Goal: Task Accomplishment & Management: Manage account settings

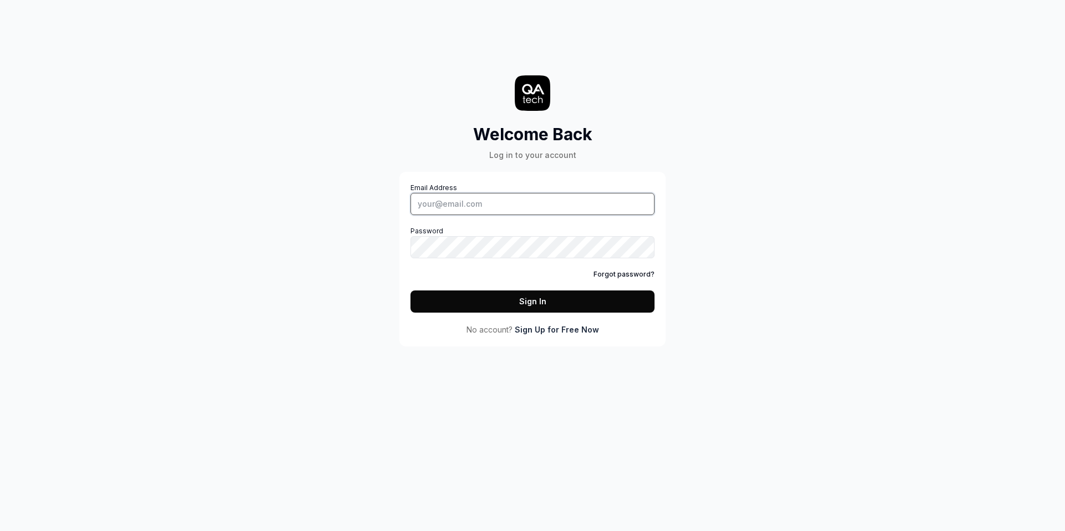
click at [471, 202] on input "Email Address" at bounding box center [532, 204] width 244 height 22
type input "[PERSON_NAME][EMAIL_ADDRESS][PERSON_NAME][DOMAIN_NAME]"
click at [410, 291] on button "Sign In" at bounding box center [532, 302] width 244 height 22
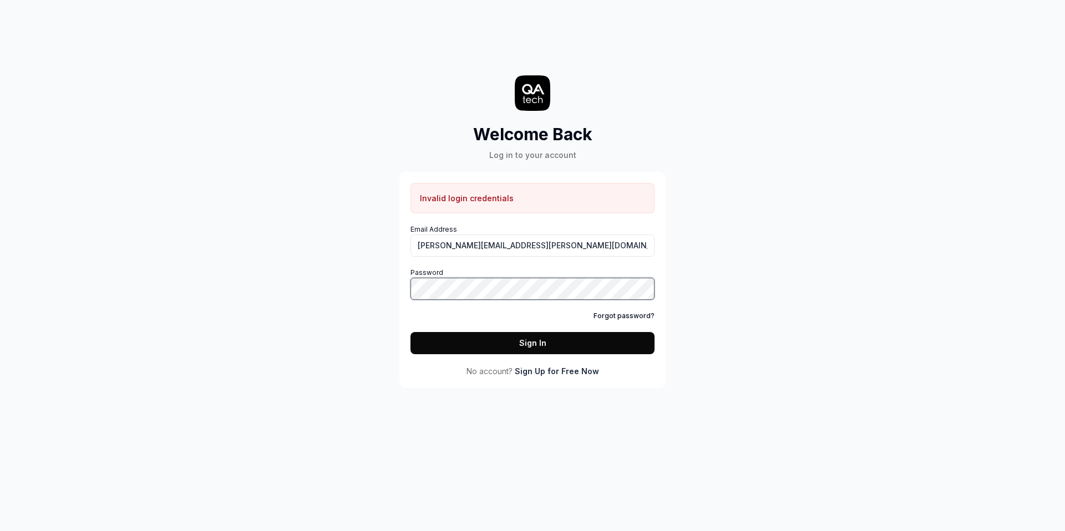
drag, startPoint x: 862, startPoint y: 277, endPoint x: 689, endPoint y: 266, distance: 172.8
click at [862, 277] on div "Welcome Back Log in to your account Invalid login credentials Email Address agu…" at bounding box center [532, 265] width 1065 height 531
click at [542, 367] on link "Sign Up for Free Now" at bounding box center [557, 371] width 84 height 12
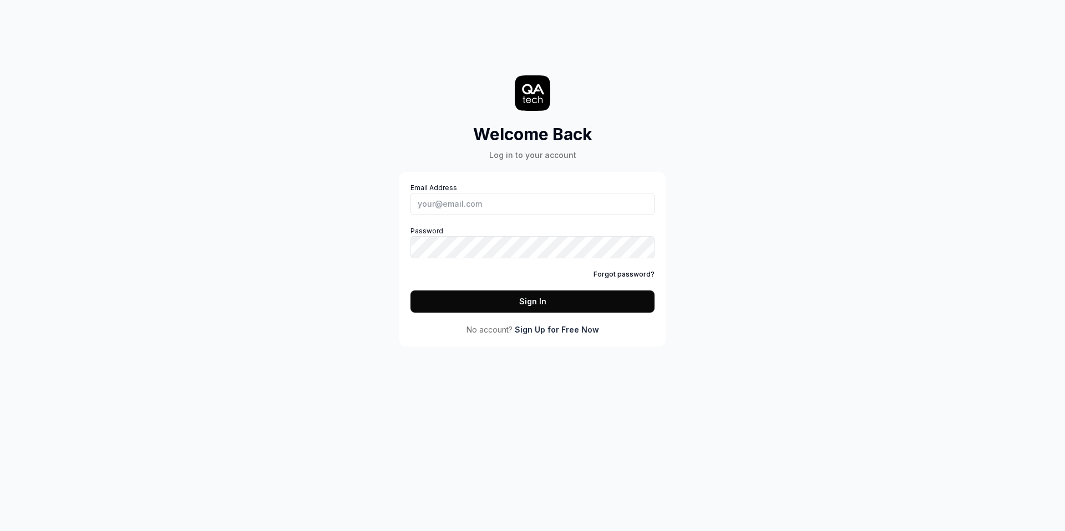
click at [621, 270] on link "Forgot password?" at bounding box center [623, 275] width 61 height 10
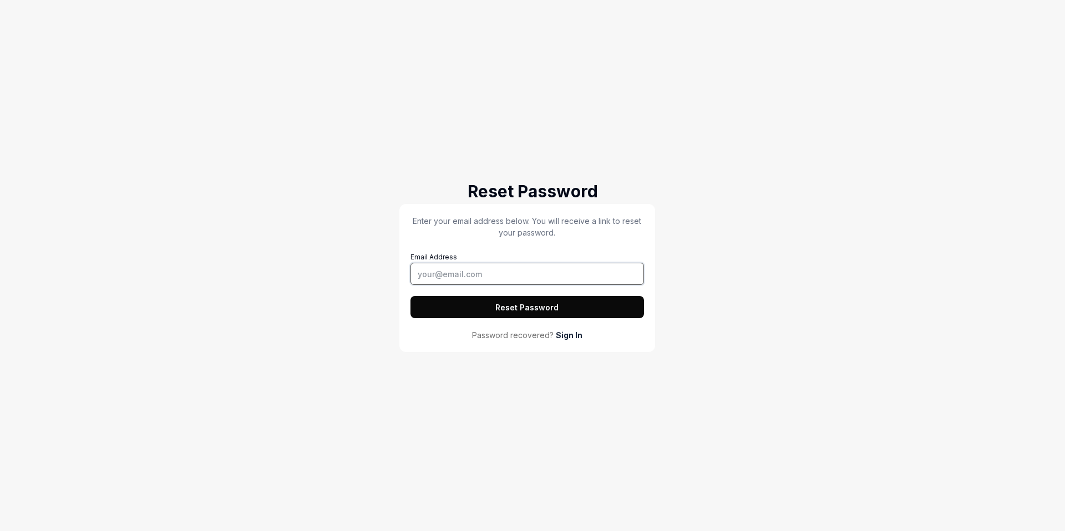
click at [474, 267] on input "Email Address" at bounding box center [526, 274] width 233 height 22
type input "[PERSON_NAME][EMAIL_ADDRESS][PERSON_NAME][DOMAIN_NAME]"
click at [410, 296] on button "Reset Password" at bounding box center [526, 307] width 233 height 22
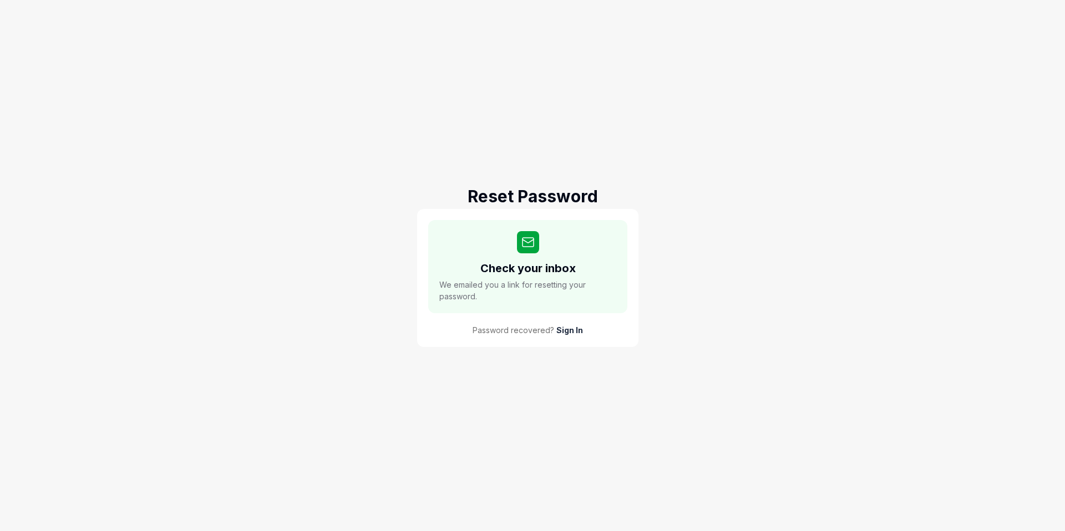
click at [551, 286] on span "We emailed you a link for resetting your password." at bounding box center [527, 290] width 177 height 23
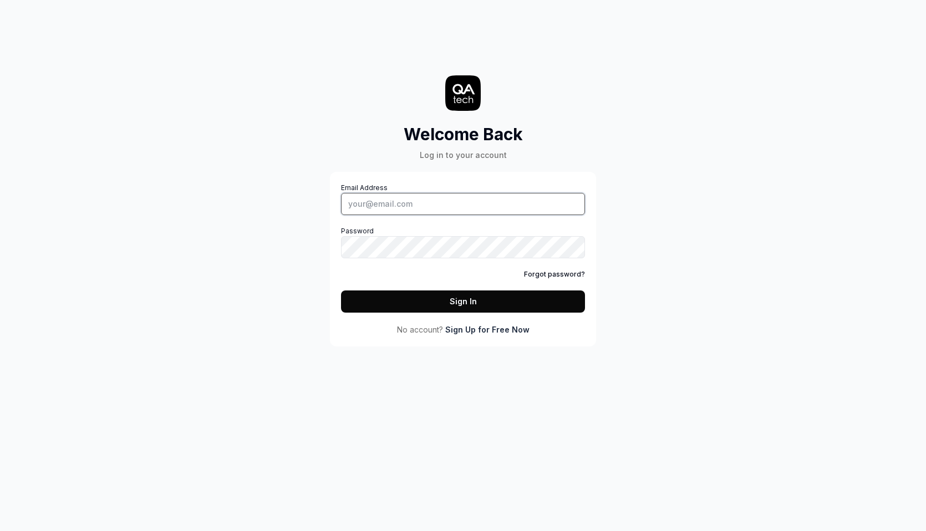
click at [418, 196] on input "Email Address" at bounding box center [463, 204] width 244 height 22
type input "[PERSON_NAME][EMAIL_ADDRESS][PERSON_NAME][DOMAIN_NAME]"
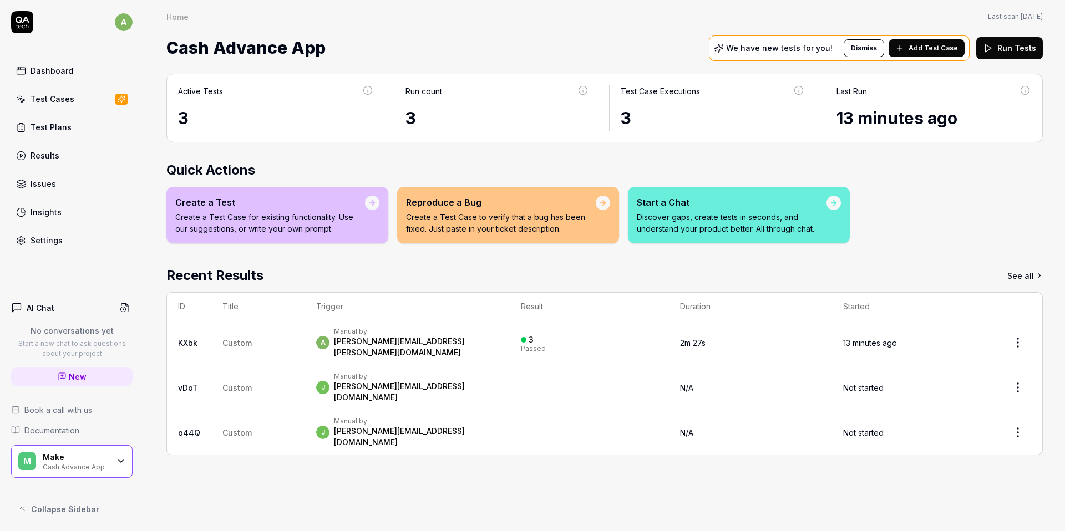
click at [85, 104] on link "Test Cases" at bounding box center [71, 99] width 121 height 22
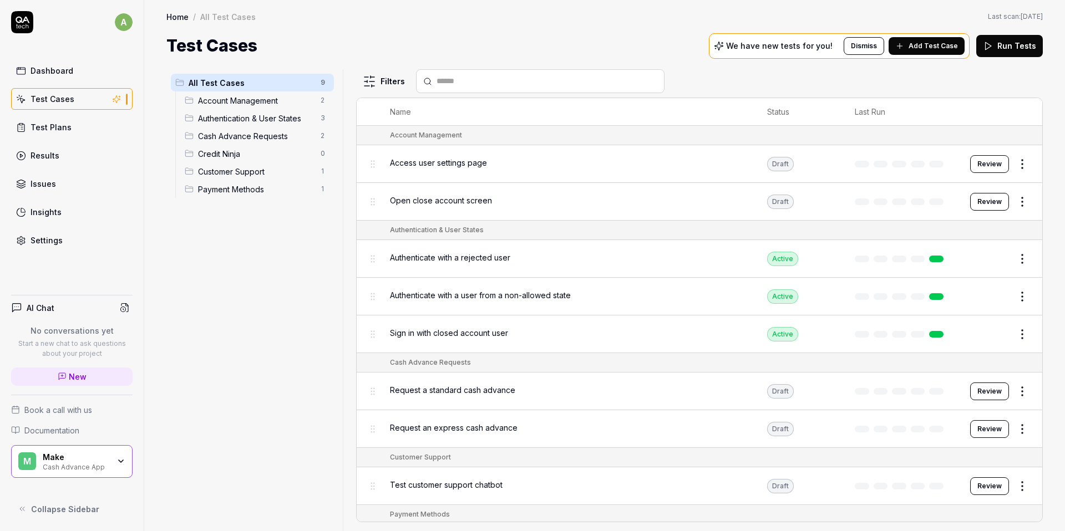
click at [191, 294] on div "All Test Cases 9 Account Management 2 Authentication & User States 3 Cash Advan…" at bounding box center [252, 293] width 172 height 449
drag, startPoint x: 191, startPoint y: 294, endPoint x: 204, endPoint y: 292, distance: 12.9
click at [197, 294] on div "All Test Cases 9 Account Management 2 Authentication & User States 3 Cash Advan…" at bounding box center [252, 293] width 172 height 449
click at [447, 52] on div "Test Cases We have new tests for you! Dismiss Add Test Case Run Tests" at bounding box center [604, 45] width 876 height 25
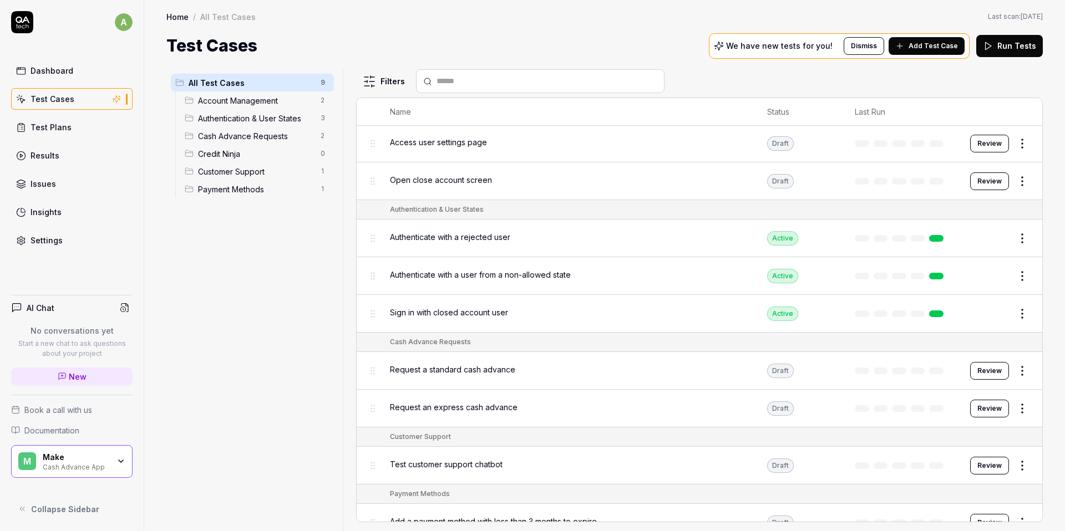
scroll to position [40, 0]
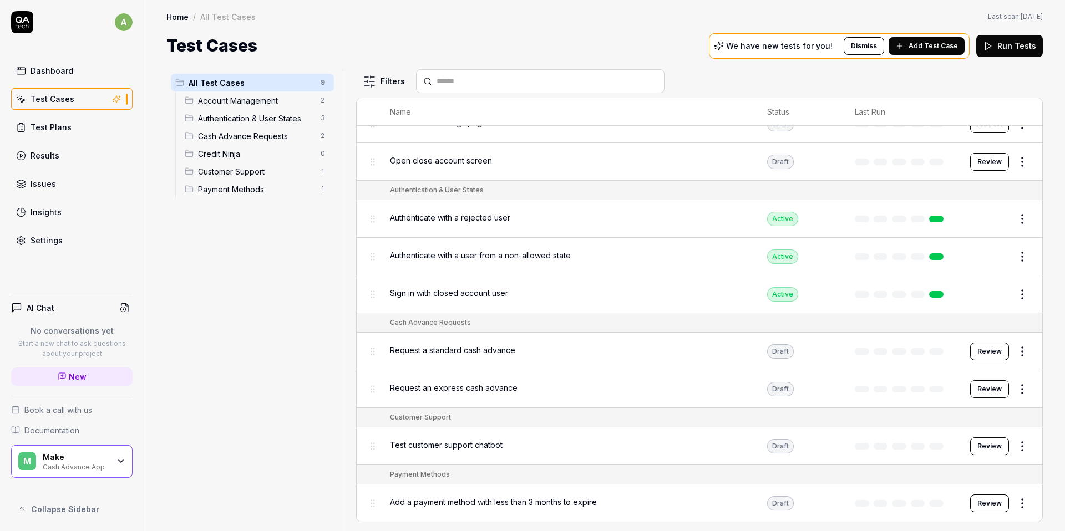
click at [926, 356] on html "a Dashboard Test Cases Test Plans Results Issues Insights Settings AI Chat No c…" at bounding box center [532, 265] width 1065 height 531
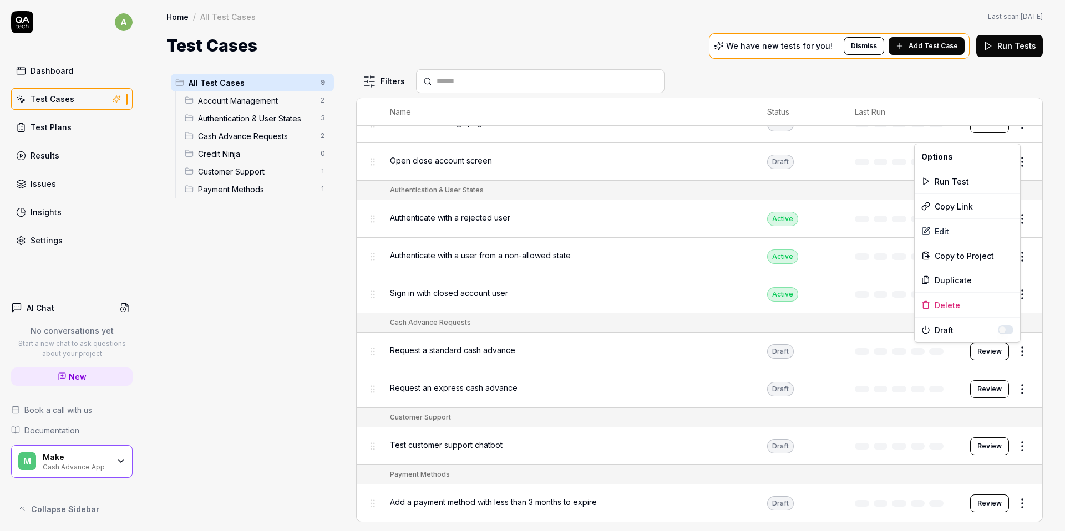
click at [527, 380] on html "a Dashboard Test Cases Test Plans Results Issues Insights Settings AI Chat No c…" at bounding box center [532, 265] width 1065 height 531
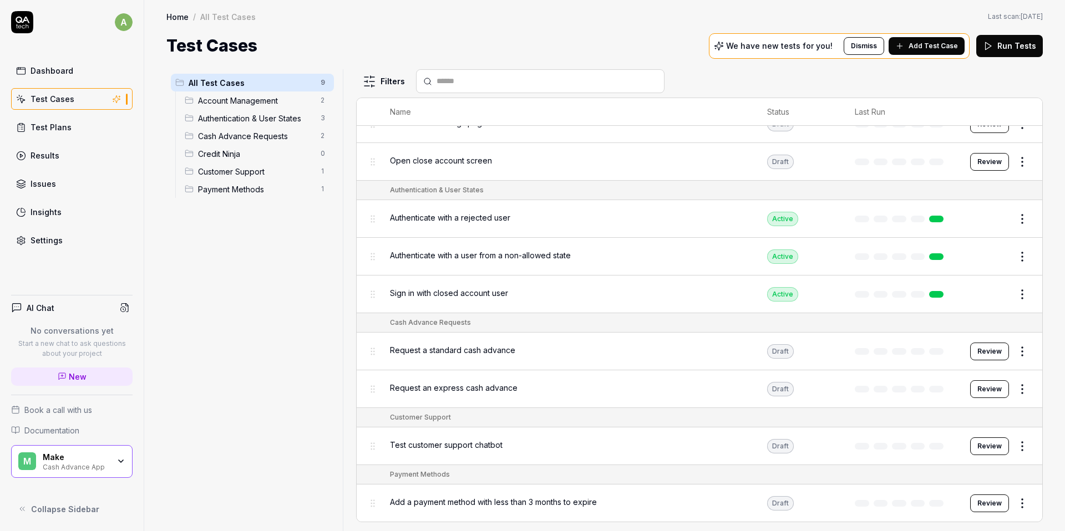
click at [485, 385] on span "Request an express cash advance" at bounding box center [454, 388] width 128 height 12
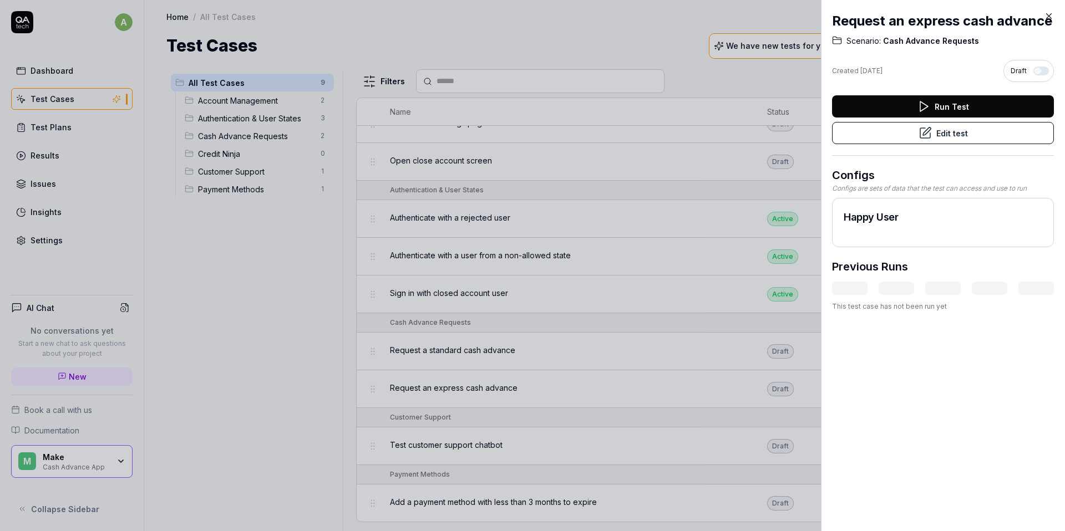
drag, startPoint x: 176, startPoint y: 273, endPoint x: 172, endPoint y: 267, distance: 7.2
click at [180, 272] on div at bounding box center [532, 265] width 1065 height 531
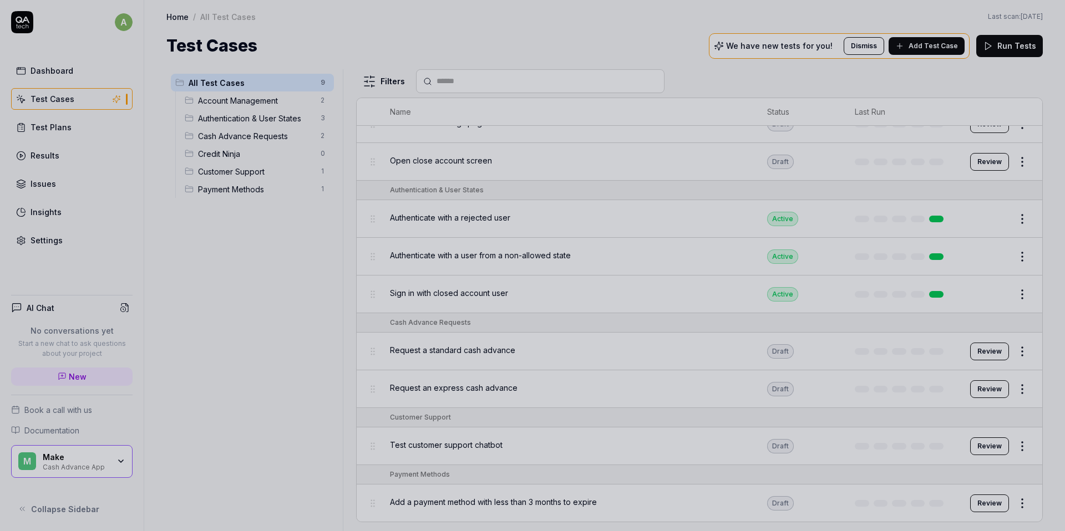
click at [707, 385] on div at bounding box center [532, 265] width 1065 height 531
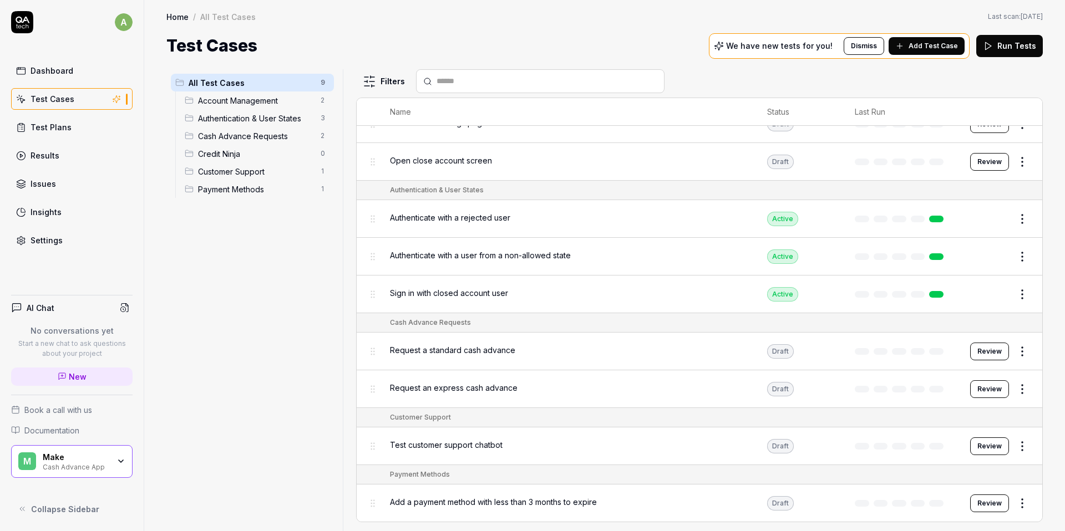
click at [926, 351] on html "a Dashboard Test Cases Test Plans Results Issues Insights Settings AI Chat No c…" at bounding box center [532, 265] width 1065 height 531
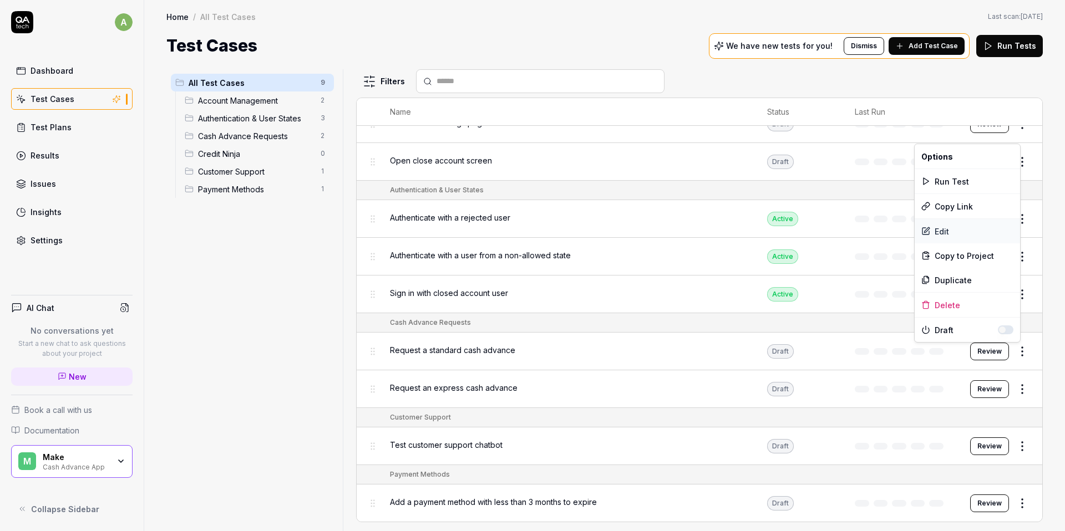
click at [926, 231] on div "Edit" at bounding box center [967, 231] width 105 height 24
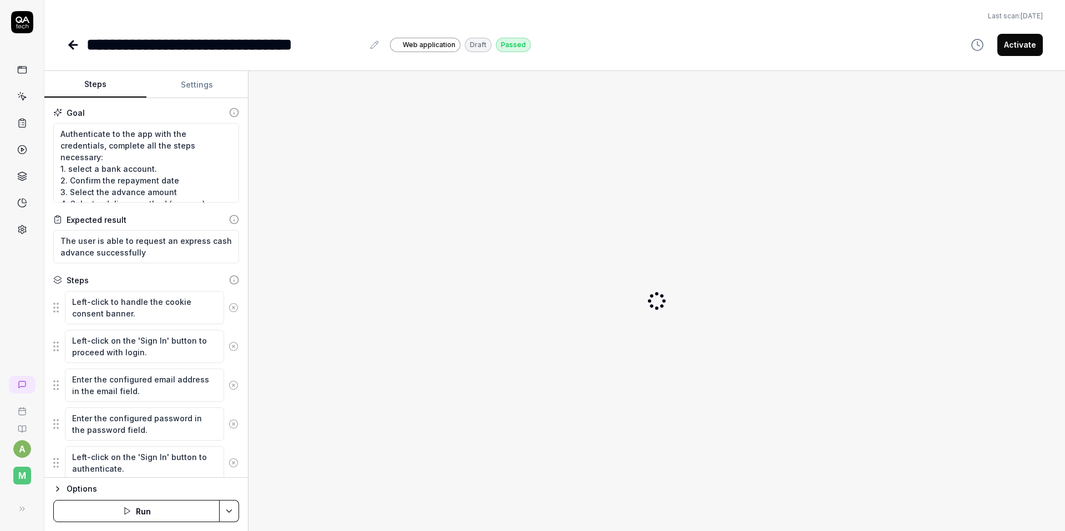
click at [240, 39] on div "**********" at bounding box center [225, 44] width 277 height 25
type textarea "*"
click at [211, 47] on div "**********" at bounding box center [225, 44] width 277 height 25
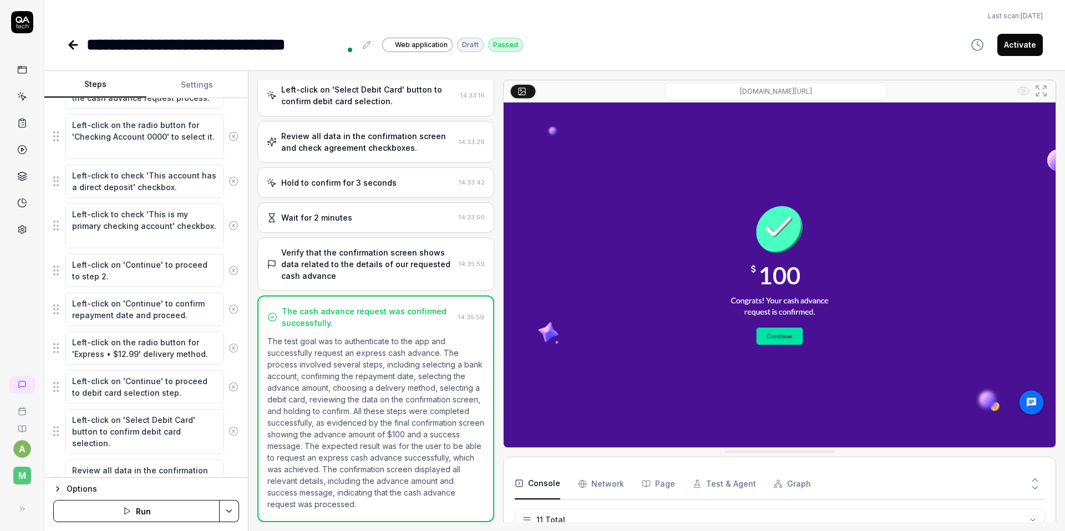
scroll to position [616, 0]
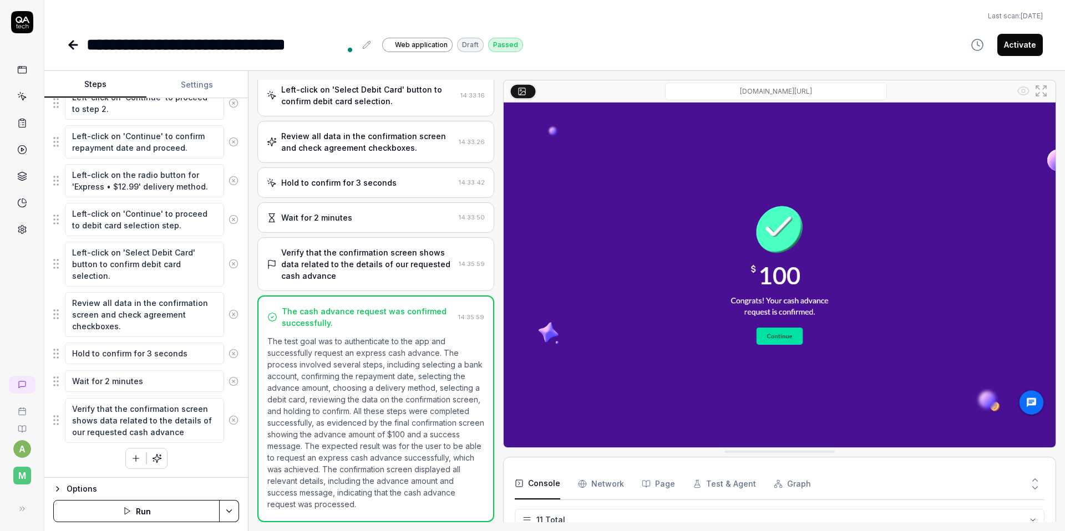
scroll to position [12, 0]
click at [225, 503] on html "**********" at bounding box center [532, 265] width 1065 height 531
click at [90, 484] on html "**********" at bounding box center [532, 265] width 1065 height 531
click at [78, 486] on div "Options" at bounding box center [153, 489] width 172 height 13
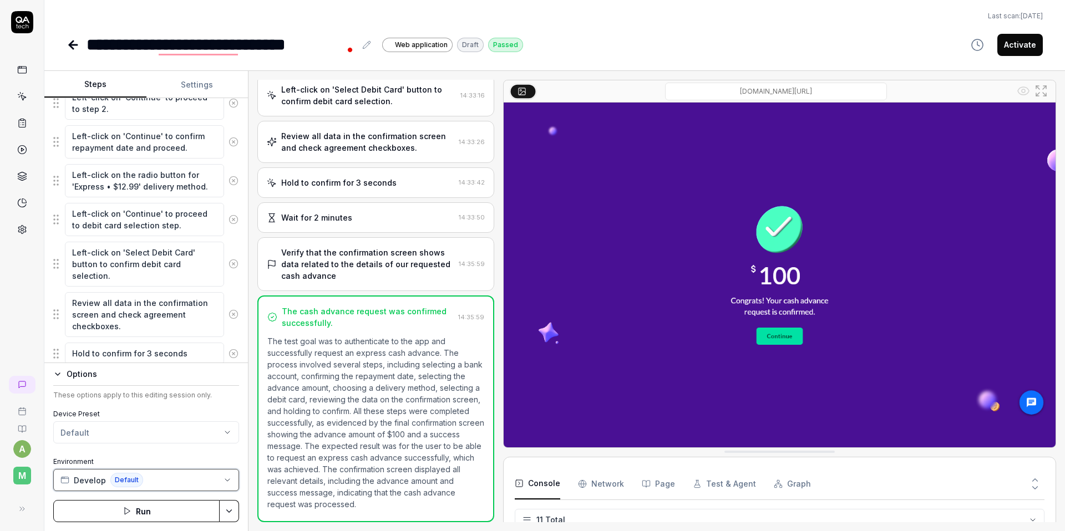
click at [232, 477] on button "Develop Default" at bounding box center [146, 480] width 186 height 22
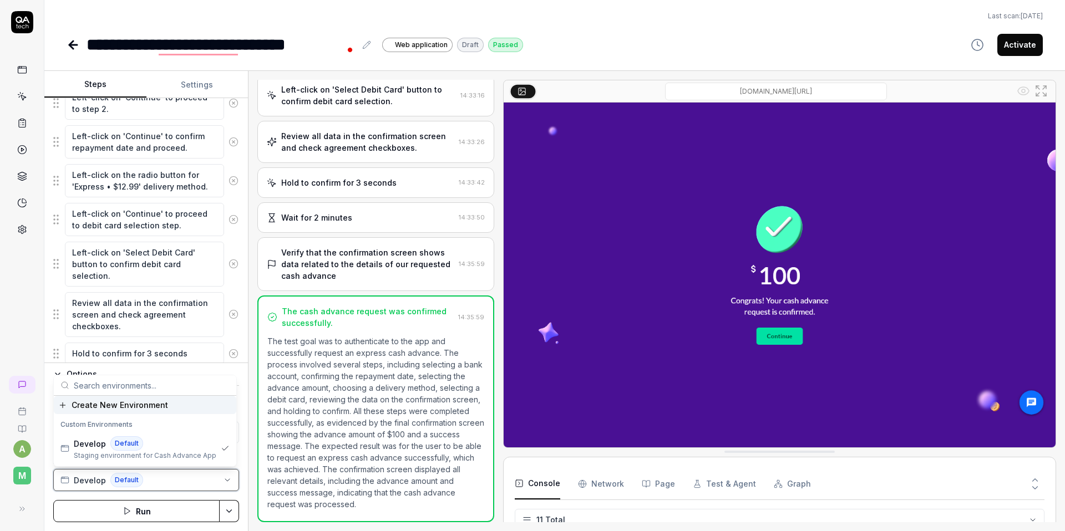
click at [233, 475] on button "Develop Default" at bounding box center [146, 480] width 186 height 22
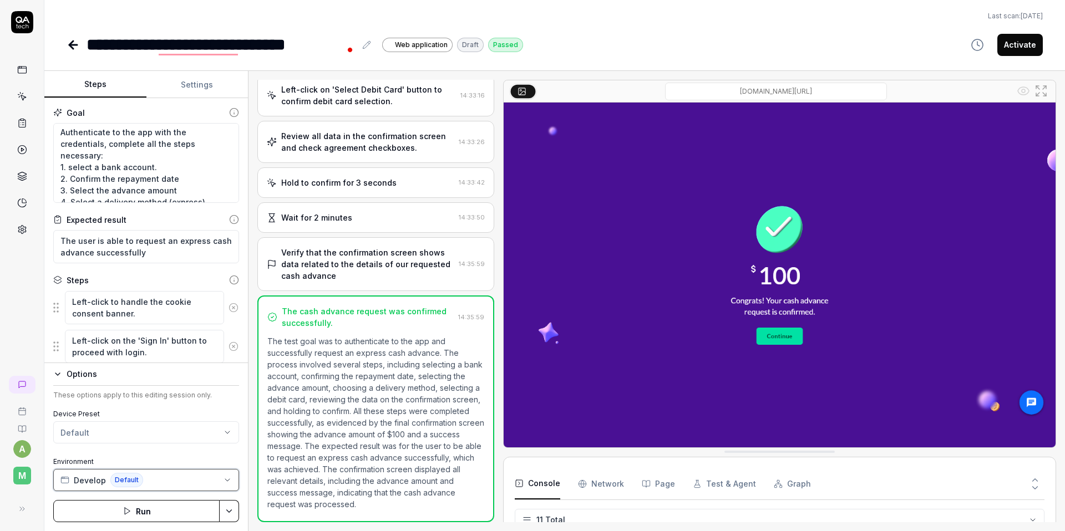
scroll to position [0, 0]
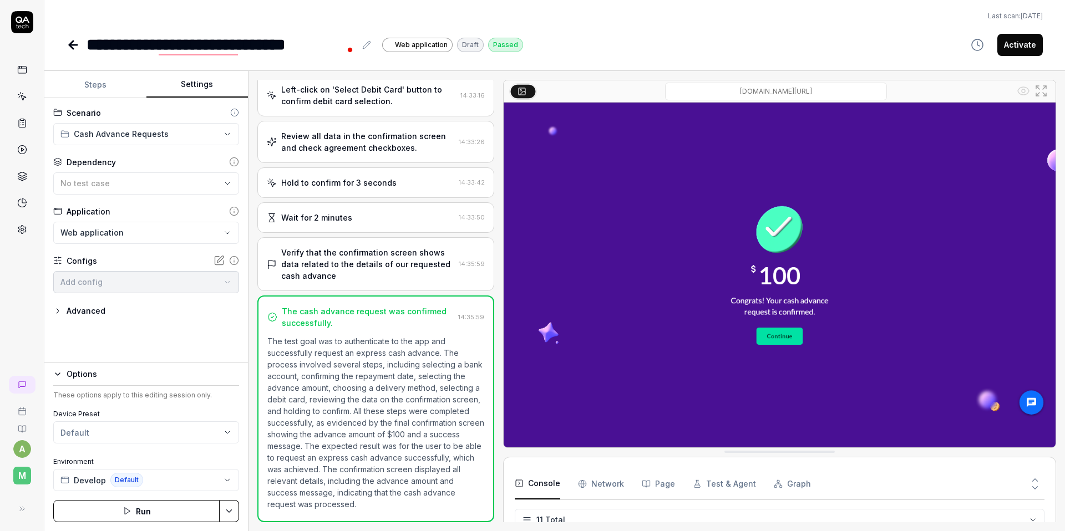
click at [182, 82] on button "Settings" at bounding box center [197, 85] width 102 height 27
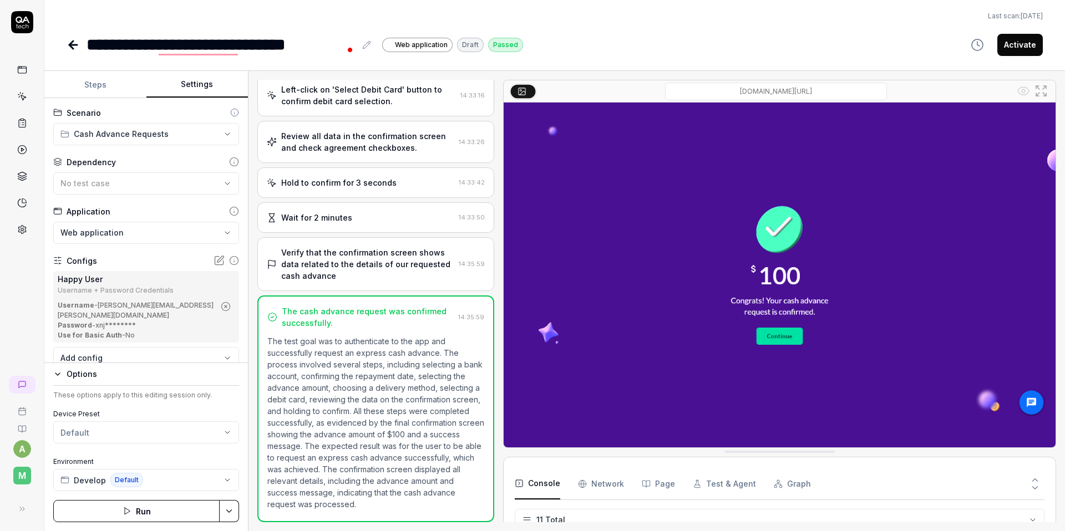
click at [129, 315] on div "Username - [PERSON_NAME][EMAIL_ADDRESS][PERSON_NAME][DOMAIN_NAME]" at bounding box center [136, 311] width 157 height 20
click at [166, 315] on div "Username - [PERSON_NAME][EMAIL_ADDRESS][PERSON_NAME][DOMAIN_NAME]" at bounding box center [136, 311] width 157 height 20
drag, startPoint x: 200, startPoint y: 317, endPoint x: 58, endPoint y: 317, distance: 142.0
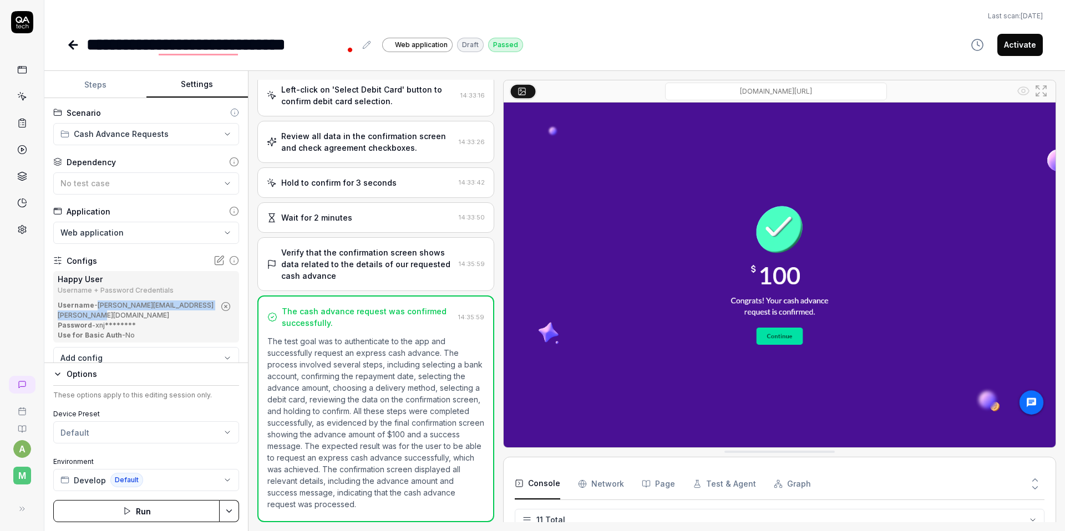
click at [58, 317] on div "Username - [PERSON_NAME][EMAIL_ADDRESS][PERSON_NAME][DOMAIN_NAME]" at bounding box center [136, 311] width 157 height 20
copy div "[PERSON_NAME][EMAIL_ADDRESS][PERSON_NAME][DOMAIN_NAME]"
click at [596, 41] on div "**********" at bounding box center [555, 44] width 976 height 25
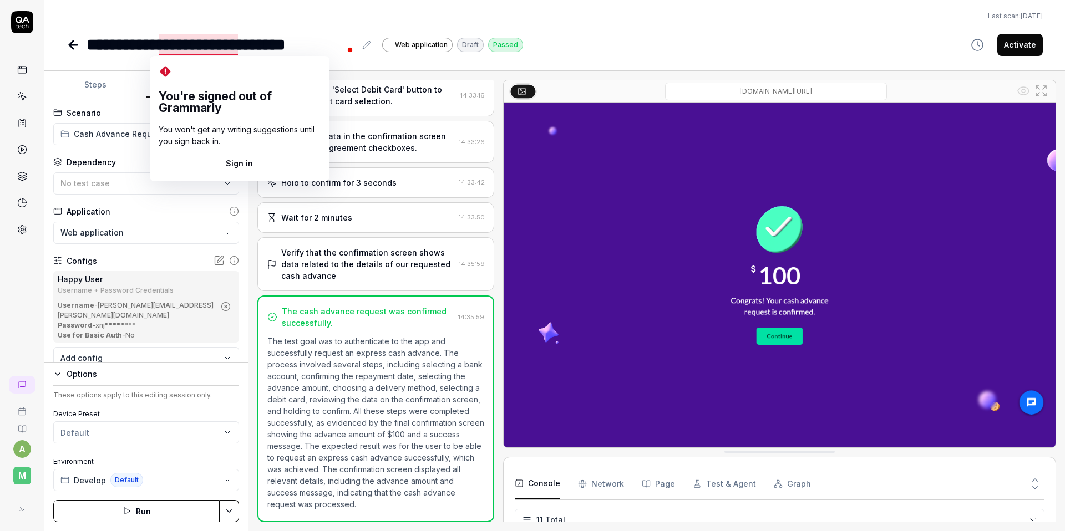
click at [805, 27] on div "**********" at bounding box center [554, 28] width 1021 height 57
click at [192, 45] on div "**********" at bounding box center [221, 44] width 269 height 25
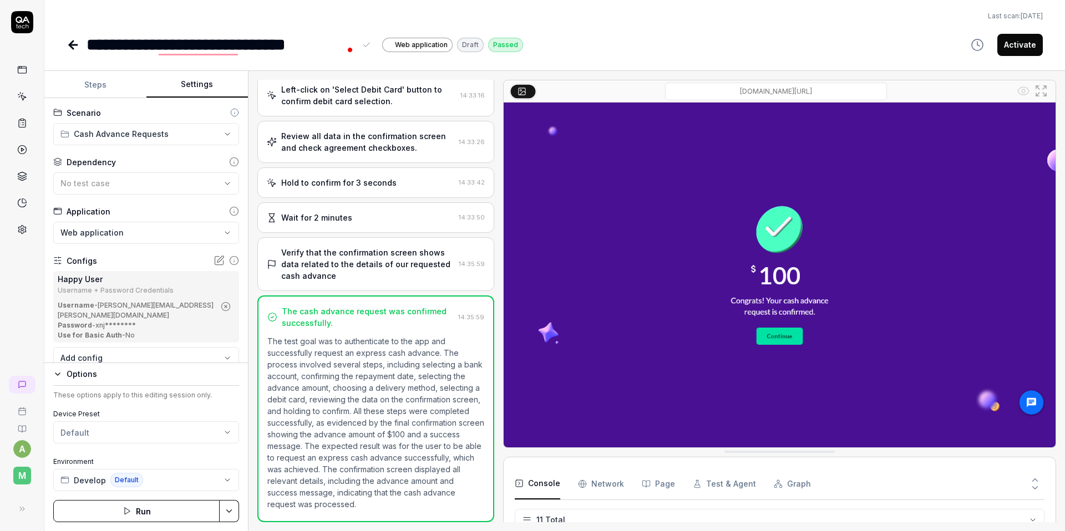
click at [165, 42] on div "**********" at bounding box center [221, 44] width 269 height 25
click at [290, 22] on div "**********" at bounding box center [554, 28] width 1021 height 57
click at [72, 49] on icon at bounding box center [73, 44] width 13 height 13
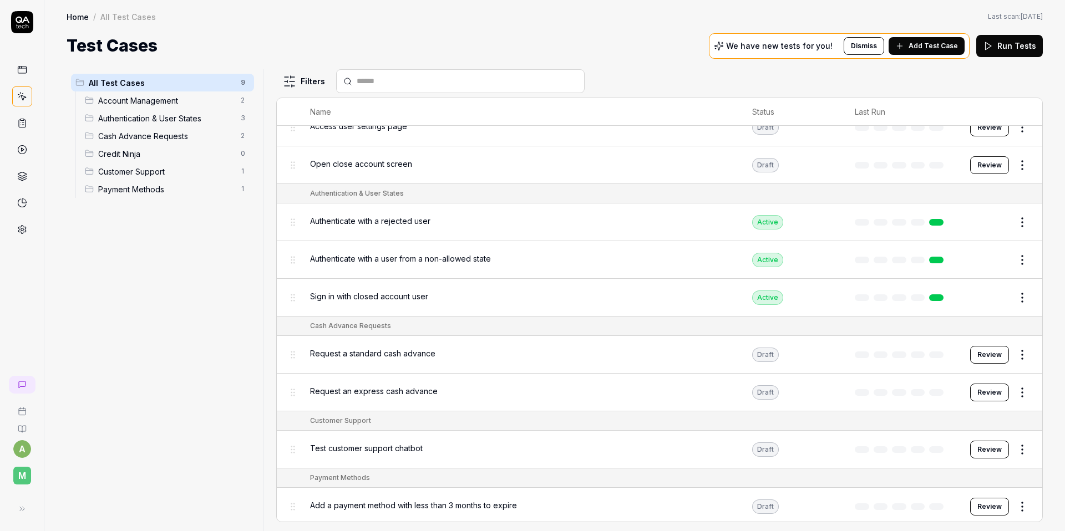
scroll to position [40, 0]
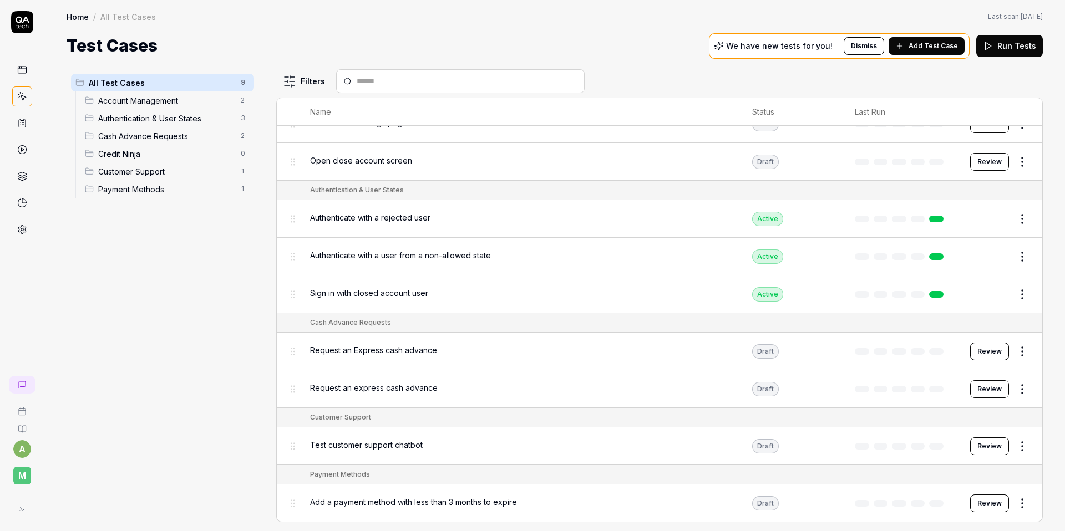
click at [398, 384] on span "Request an express cash advance" at bounding box center [374, 388] width 128 height 12
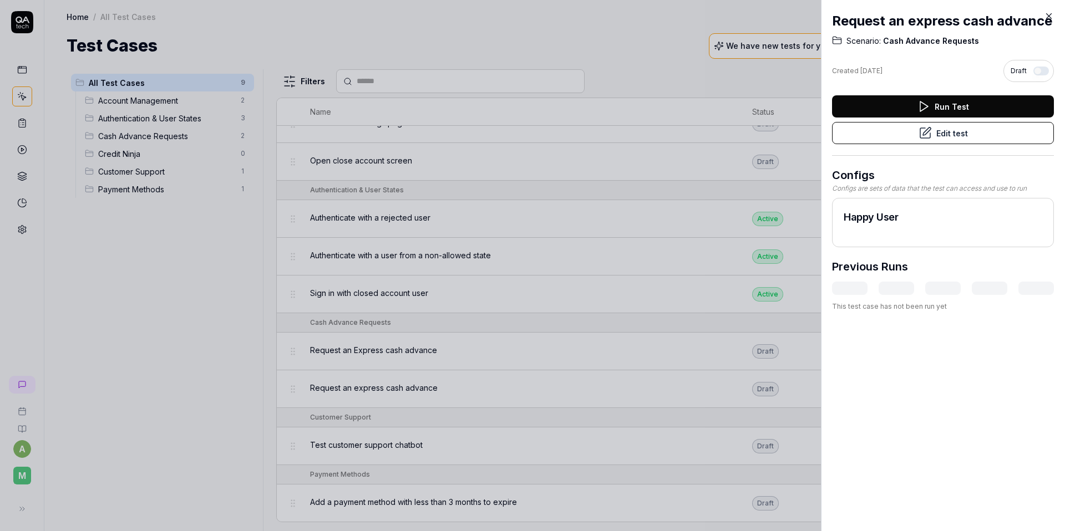
click at [926, 144] on button "Edit test" at bounding box center [943, 133] width 222 height 22
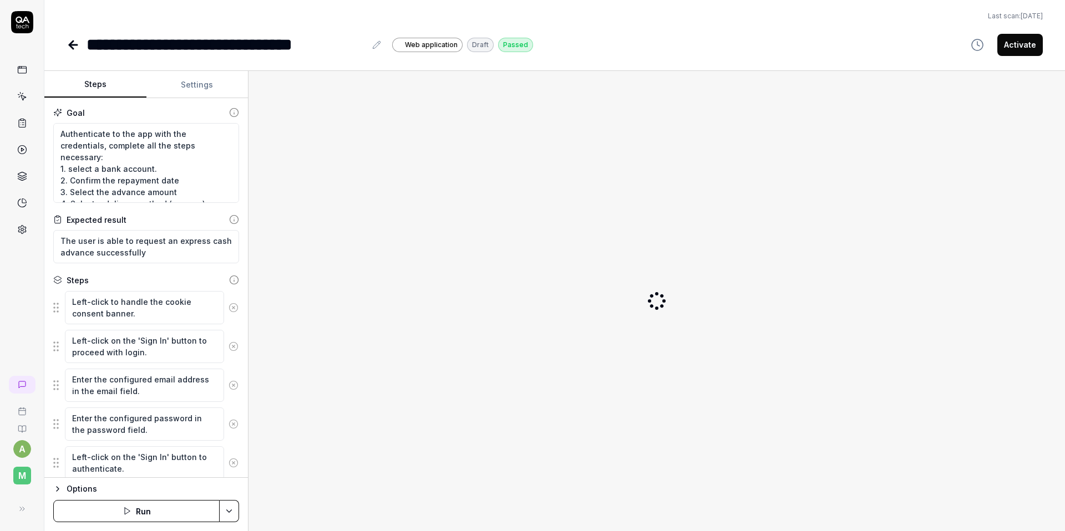
type textarea "*"
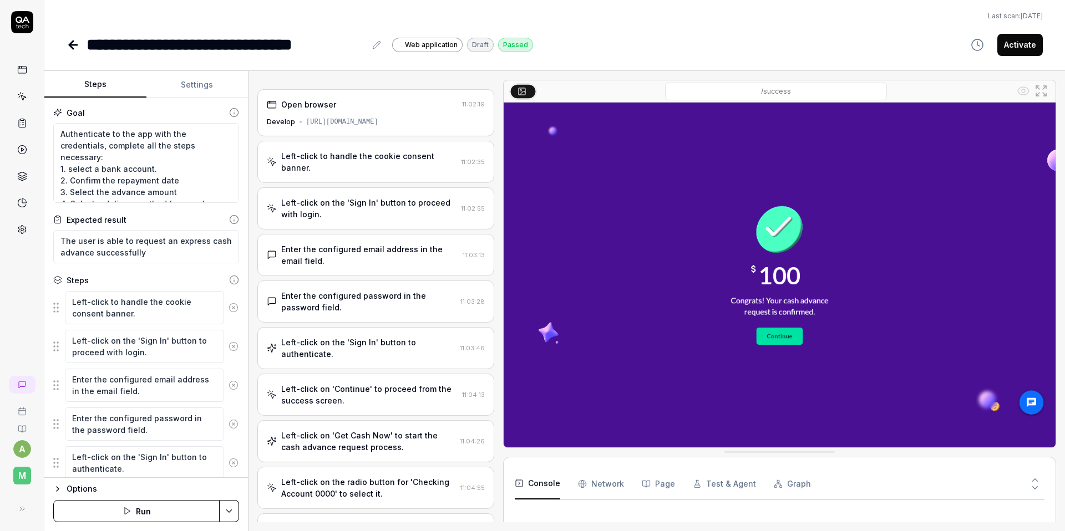
click at [195, 44] on div "**********" at bounding box center [226, 44] width 279 height 25
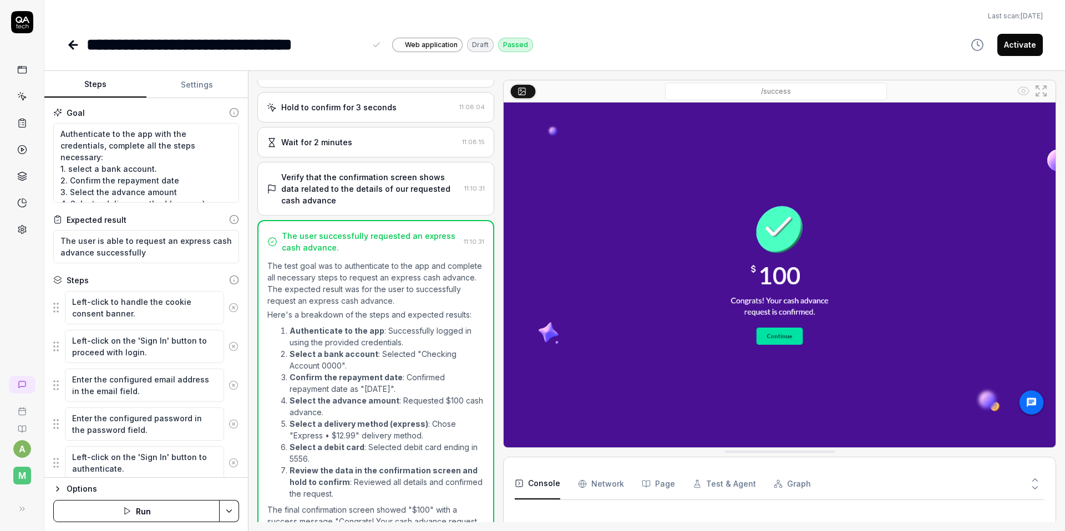
scroll to position [814, 0]
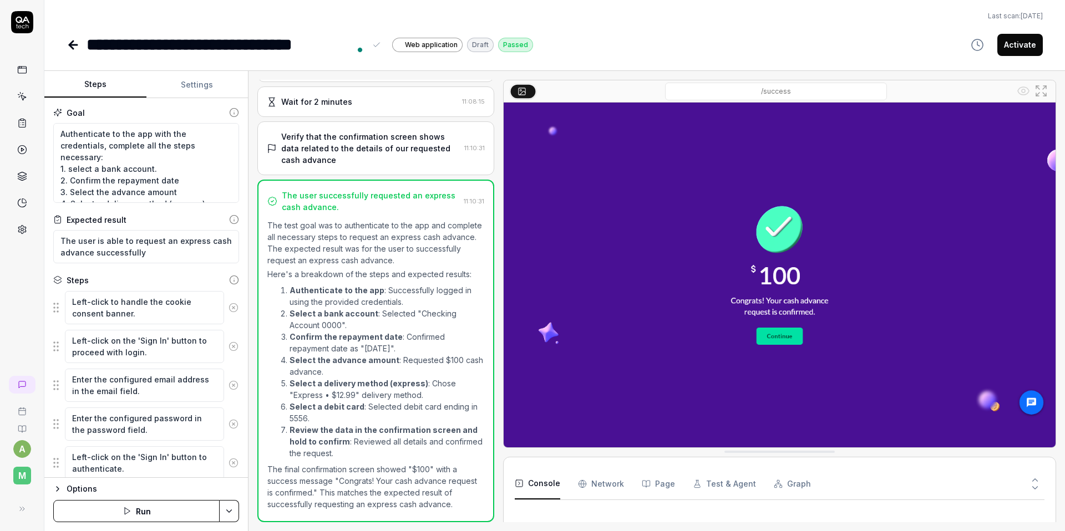
click at [216, 40] on div "**********" at bounding box center [226, 44] width 279 height 25
click at [167, 44] on div "**********" at bounding box center [186, 44] width 199 height 25
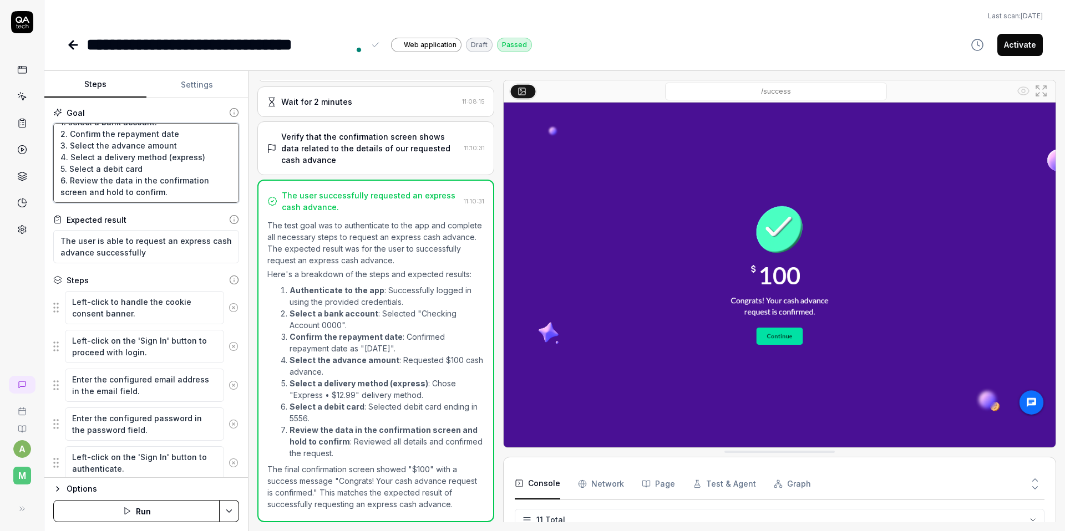
click at [184, 157] on textarea "Authenticate to the app with the credentials, complete all the steps necessary:…" at bounding box center [146, 163] width 186 height 80
type textarea "*"
type textarea "Authenticate to the app with the credentials, complete all the steps necessary:…"
type textarea "*"
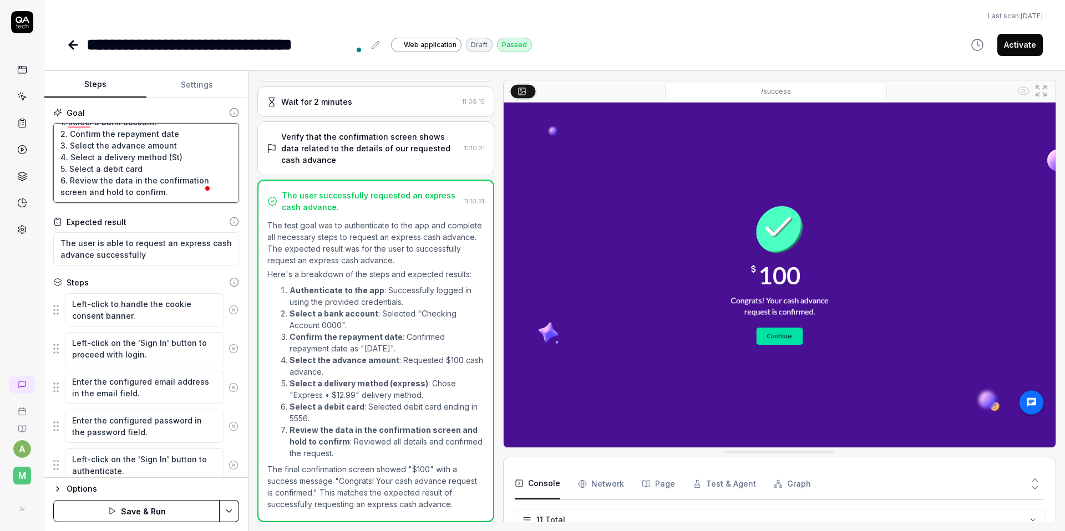
type textarea "Authenticate to the app with the credentials, complete all the steps necessary:…"
type textarea "*"
type textarea "Authenticate to the app with the credentials, complete all the steps necessary:…"
type textarea "*"
type textarea "Authenticate to the app with the credentials, complete all the steps necessary:…"
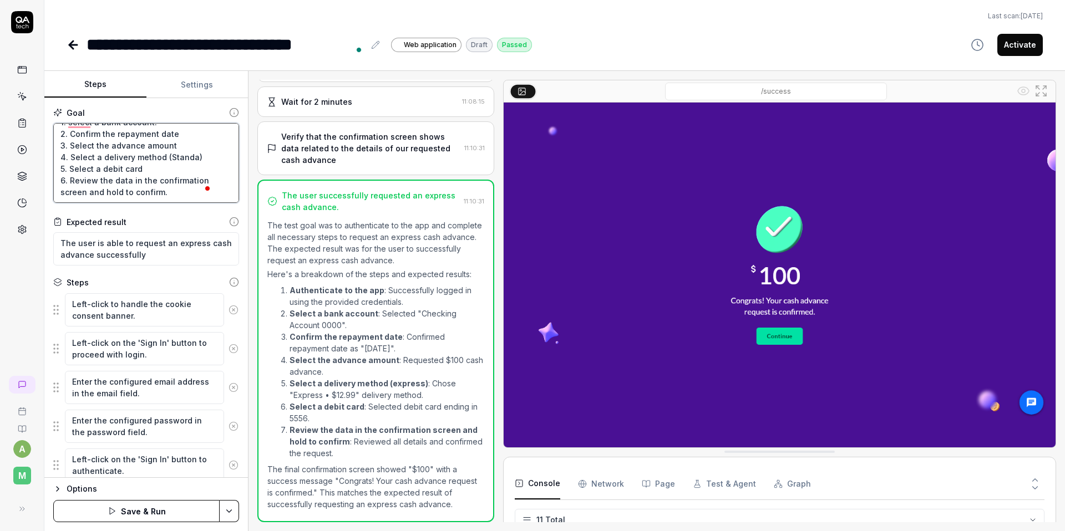
type textarea "*"
type textarea "Authenticate to the app with the credentials, complete all the steps necessary:…"
type textarea "*"
type textarea "Authenticate to the app with the credentials, complete all the steps necessary:…"
click at [192, 243] on textarea "The user is able to request an express cash advance successfully" at bounding box center [146, 248] width 186 height 33
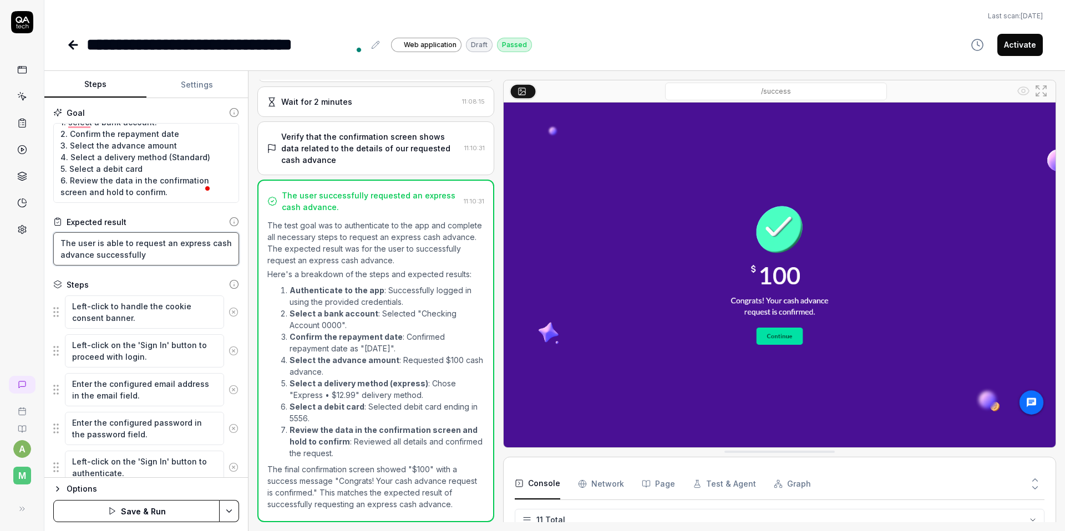
click at [192, 243] on textarea "The user is able to request an express cash advance successfully" at bounding box center [146, 248] width 186 height 33
type textarea "*"
type textarea "The user is able to request an S cash advance successfully"
type textarea "*"
type textarea "The user is able to request an Sta cash advance successfully"
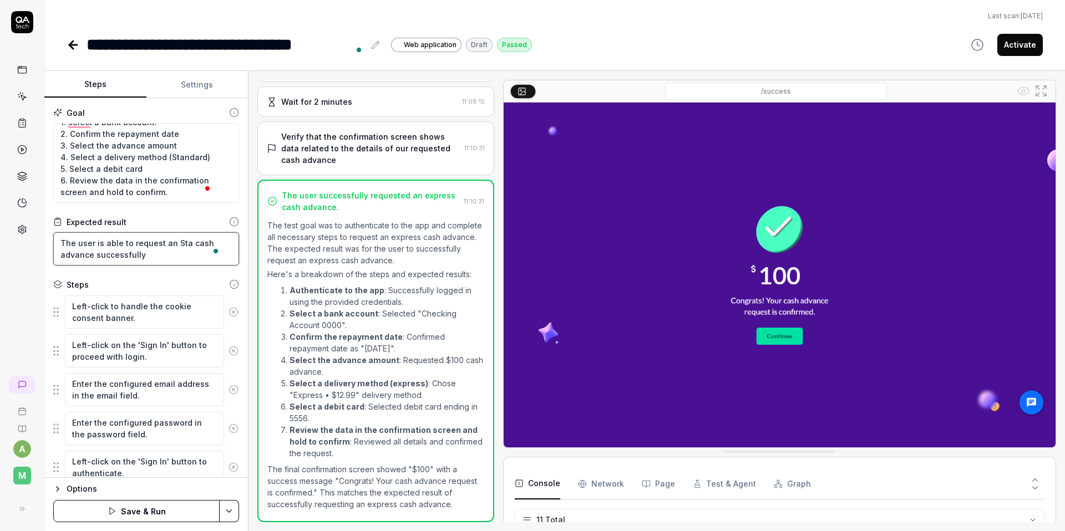
type textarea "*"
type textarea "The user is able to request an [PERSON_NAME] advance successfully"
type textarea "*"
type textarea "The user is able to request an Standa cash advance successfully"
type textarea "*"
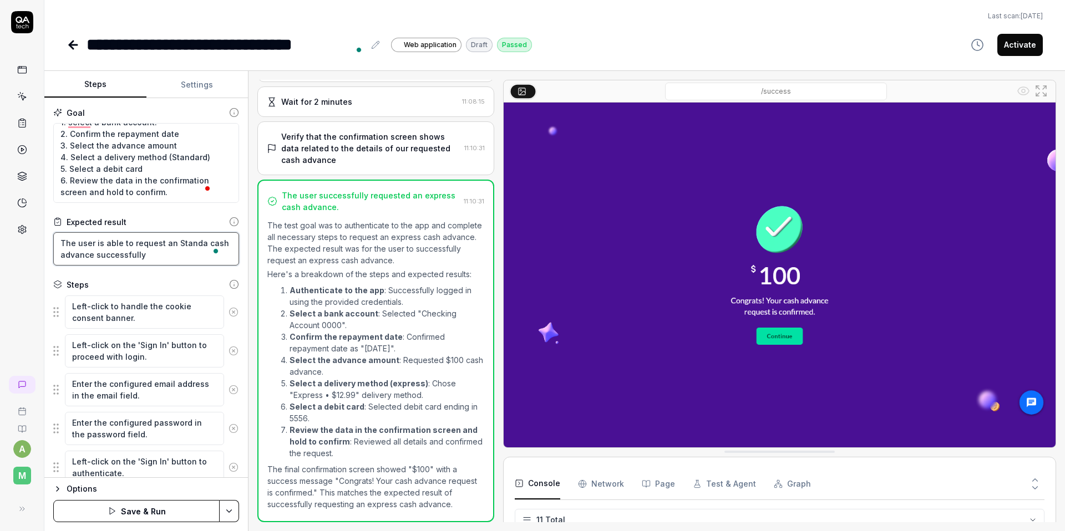
type textarea "The user is able to request an Standar cash advance successfully"
type textarea "*"
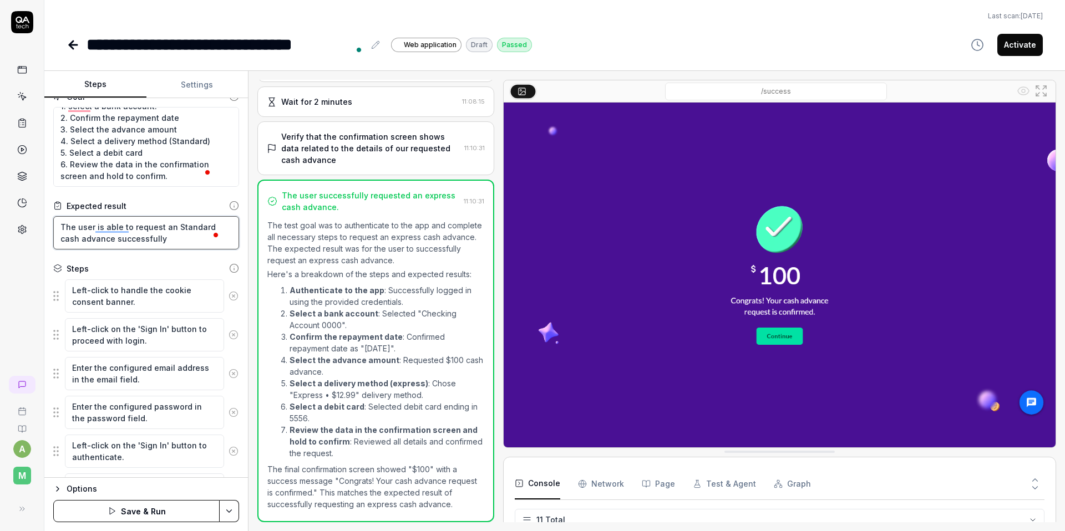
scroll to position [0, 0]
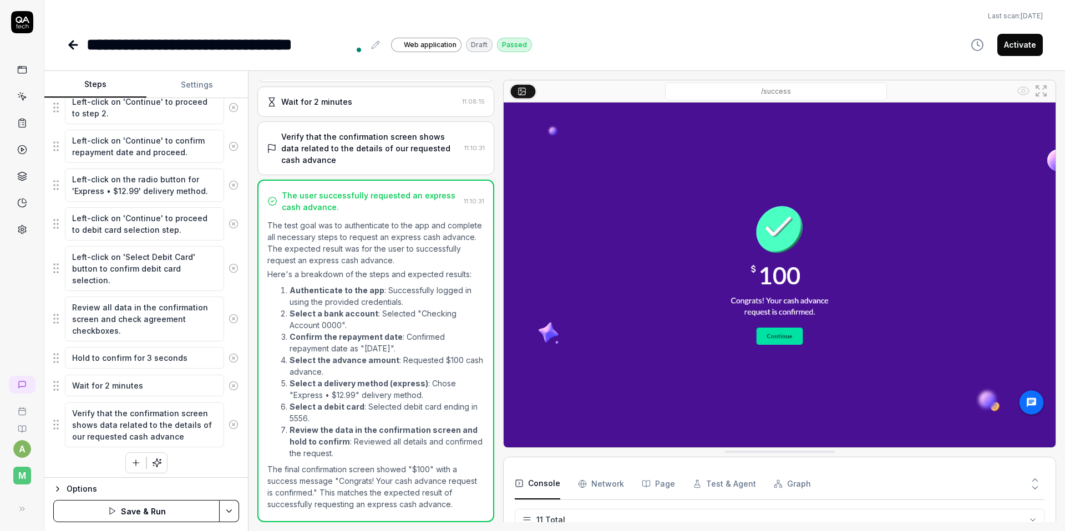
type textarea "The user is able to request an Standard cash advance successfully"
click at [77, 190] on textarea "Left-click on the radio button for 'Express • $12.99' delivery method." at bounding box center [144, 185] width 159 height 33
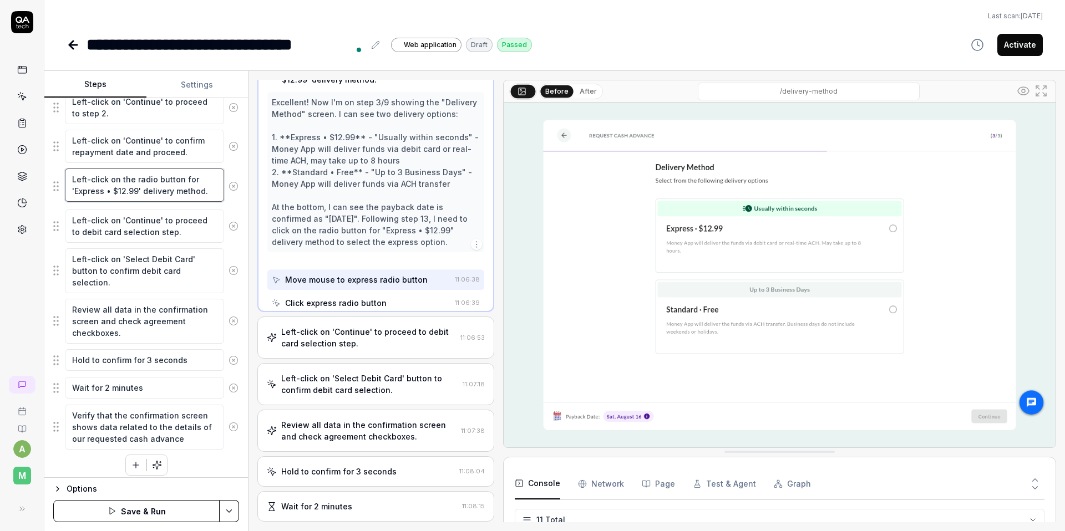
click at [77, 190] on textarea "Left-click on the radio button for 'Express • $12.99' delivery method." at bounding box center [144, 185] width 159 height 33
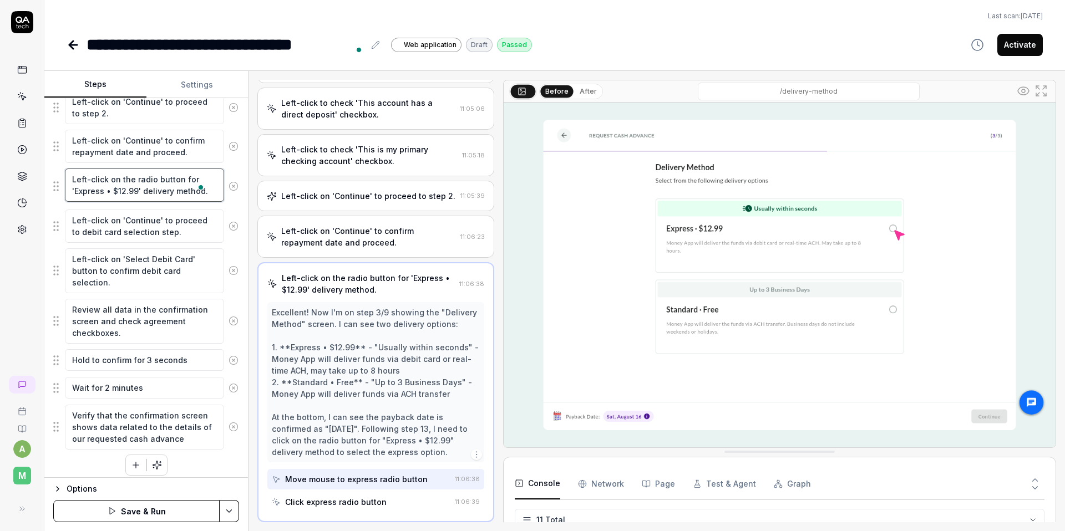
drag, startPoint x: 140, startPoint y: 191, endPoint x: 75, endPoint y: 191, distance: 65.4
click at [75, 191] on textarea "Left-click on the radio button for 'Express • $12.99' delivery method." at bounding box center [144, 185] width 159 height 33
type textarea "*"
type textarea "Left-click on the radio button for 'Sdelivery method."
type textarea "*"
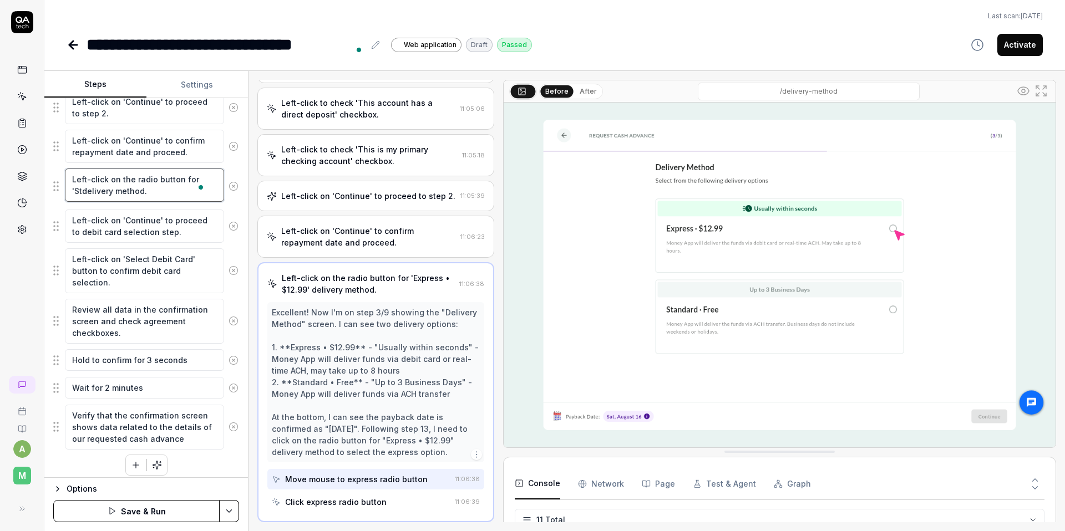
type textarea "Left-click on the radio button for 'Stadelivery method."
type textarea "*"
type textarea "Left-click on the radio button for 'Standdelivery method."
type textarea "*"
type textarea "Left-click on the radio button for 'Standadelivery method."
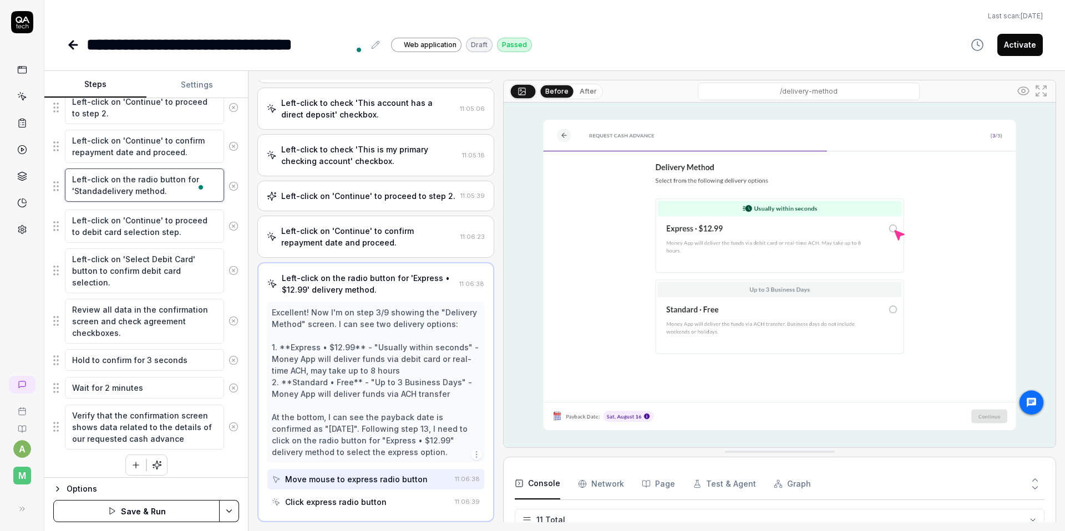
type textarea "*"
type textarea "Left-click on the radio button for 'Standardelivery method."
type textarea "*"
type textarea "Left-click on the radio button for 'Standarddelivery method."
type textarea "*"
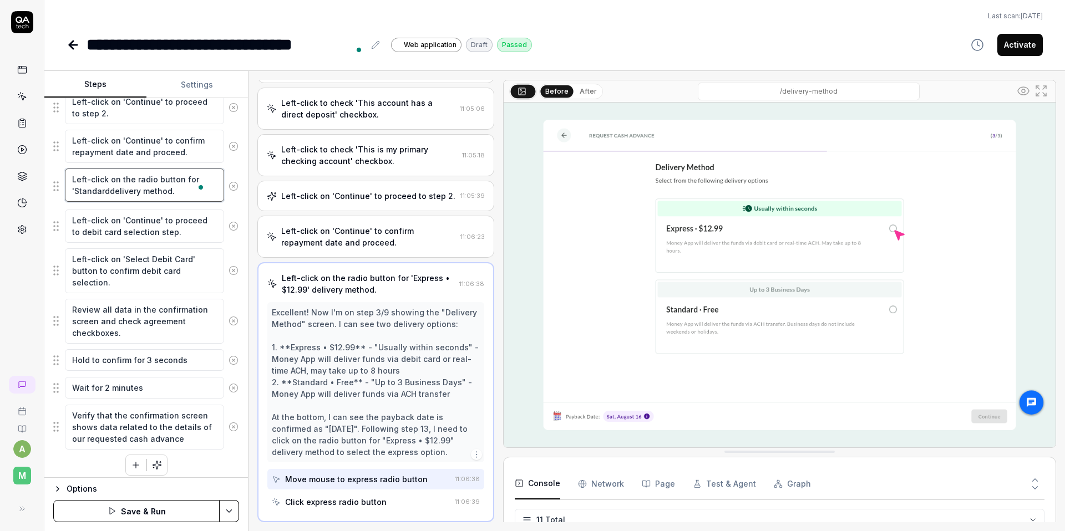
type textarea "Left-click on the radio button for 'Standard delivery method."
type textarea "*"
type textarea "Left-click on the radio button for 'Standard `delivery method."
type textarea "*"
type textarea "Left-click on the radio button for 'Standard delivery method."
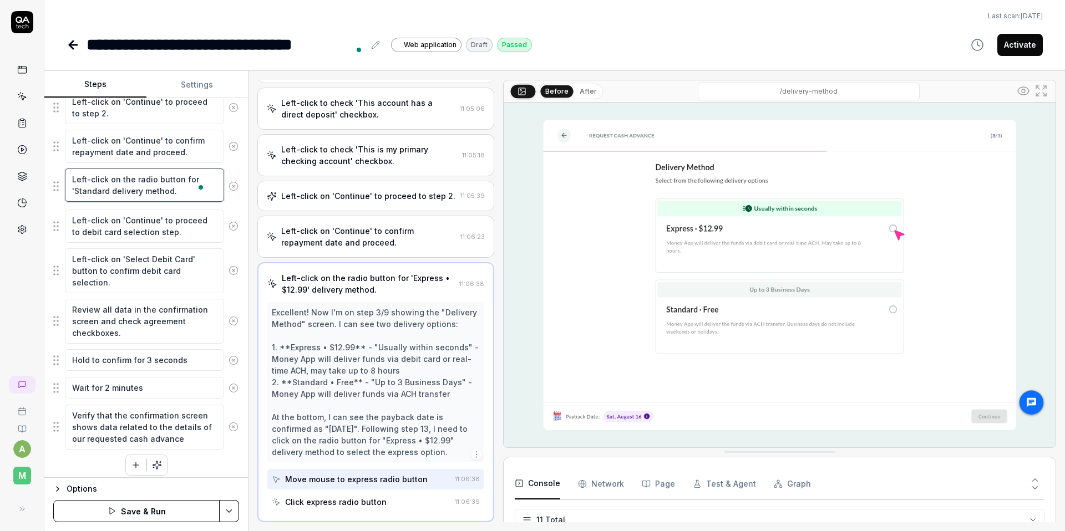
type textarea "*"
type textarea "Left-click on the radio button for 'Standarddelivery method."
type textarea "*"
type textarea "Left-click on the radio button for 'Standard`delivery method."
type textarea "*"
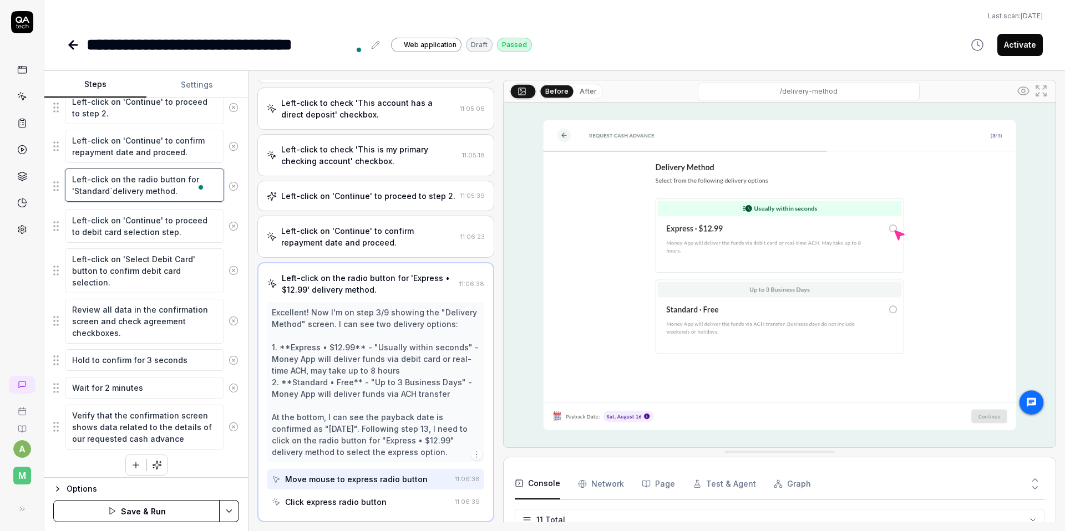
type textarea "Left-click on the radio button for 'Standarddelivery method."
type textarea "*"
type textarea "Left-click on the radio button for 'Standardelivery method."
type textarea "*"
type textarea "Left-click on the radio button for 'Standar'delivery method."
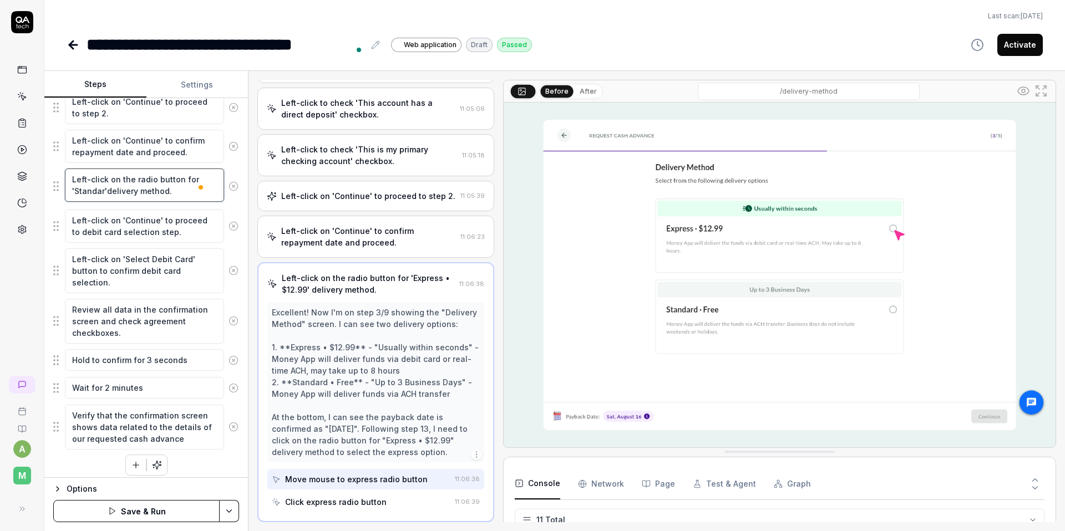
type textarea "*"
type textarea "Left-click on the radio button for 'Standard'delivery method."
type textarea "*"
type textarea "Left-click on the radio button for 'Standard' delivery method."
click at [236, 175] on div "Goal Authenticate to the app with the credentials, complete all the steps neces…" at bounding box center [146, 288] width 204 height 380
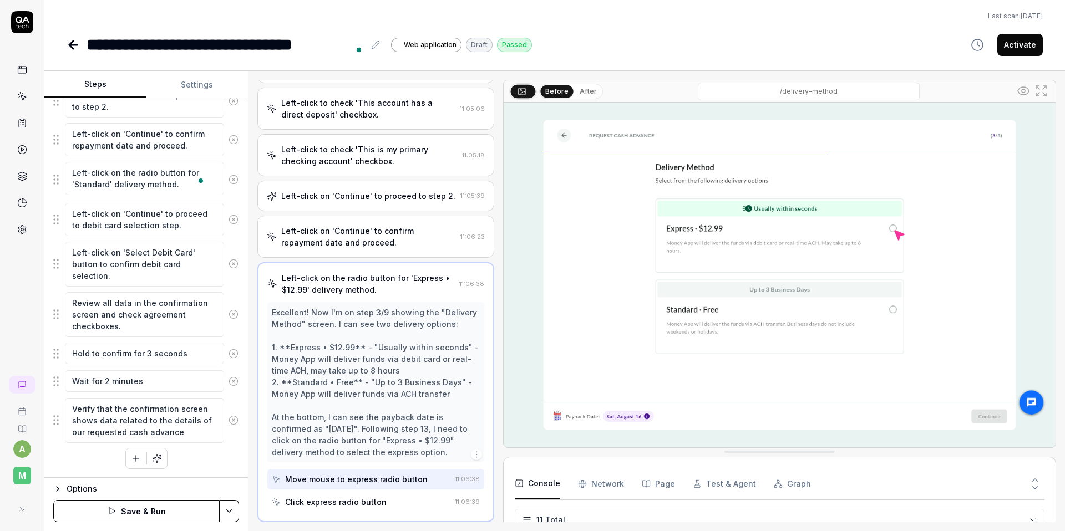
click at [237, 518] on html "**********" at bounding box center [532, 265] width 1065 height 531
click at [174, 430] on div "Save" at bounding box center [174, 434] width 141 height 24
type textarea "*"
click at [204, 80] on button "Settings" at bounding box center [197, 85] width 102 height 27
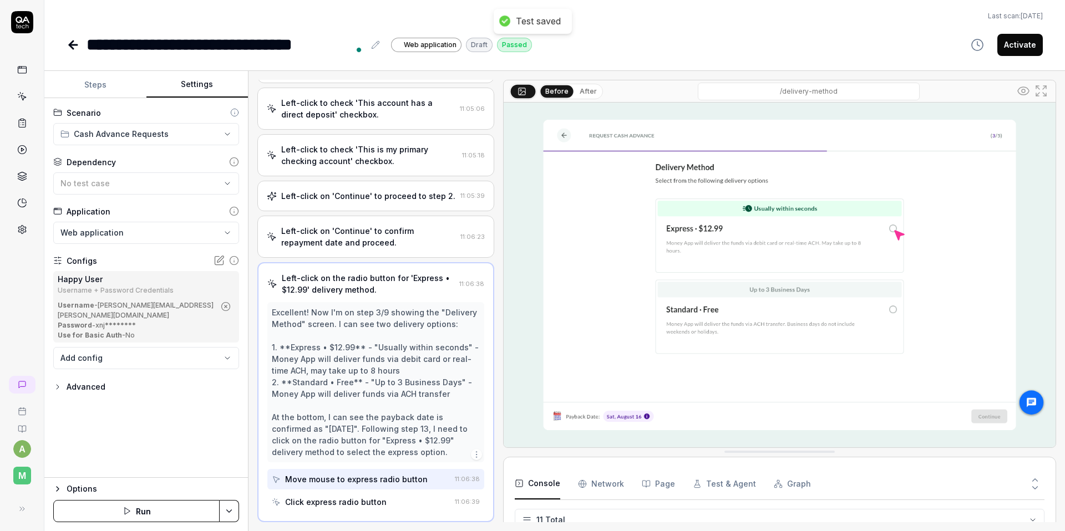
click at [227, 376] on div "**********" at bounding box center [146, 288] width 204 height 380
click at [68, 382] on div "Advanced" at bounding box center [86, 386] width 39 height 13
click at [61, 384] on icon "button" at bounding box center [57, 387] width 9 height 9
click at [19, 512] on icon at bounding box center [20, 509] width 9 height 9
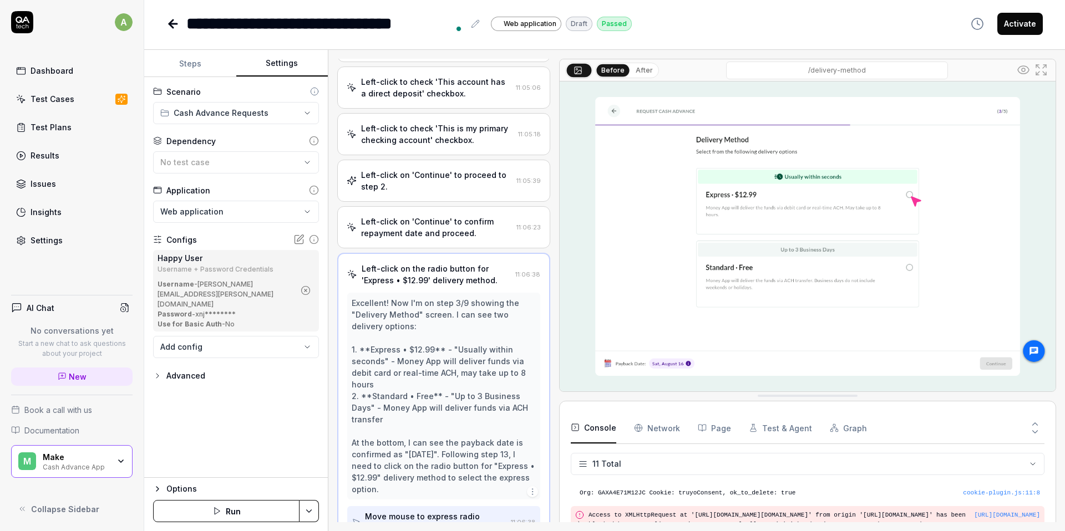
click at [59, 238] on div "Settings" at bounding box center [47, 241] width 32 height 12
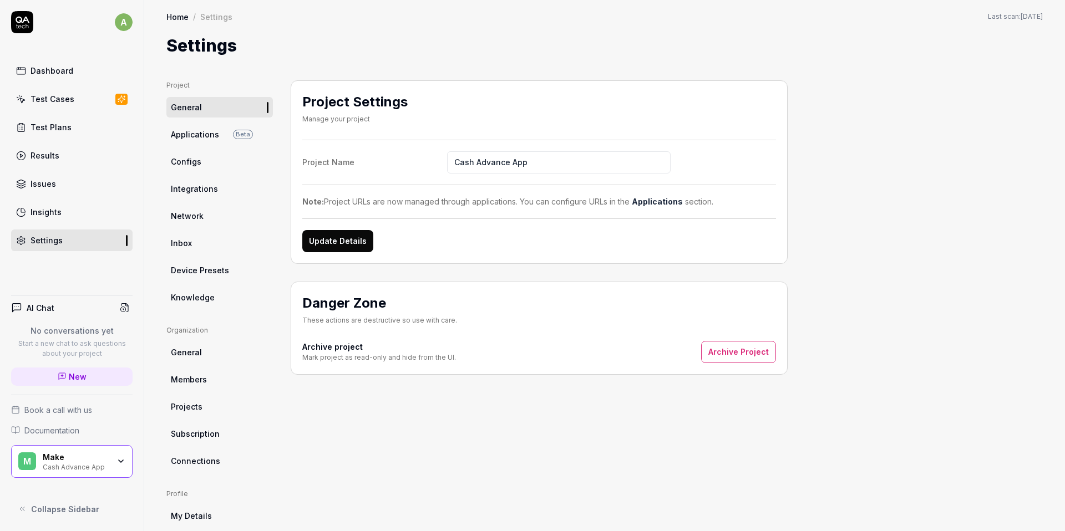
click at [192, 162] on span "Configs" at bounding box center [186, 162] width 31 height 12
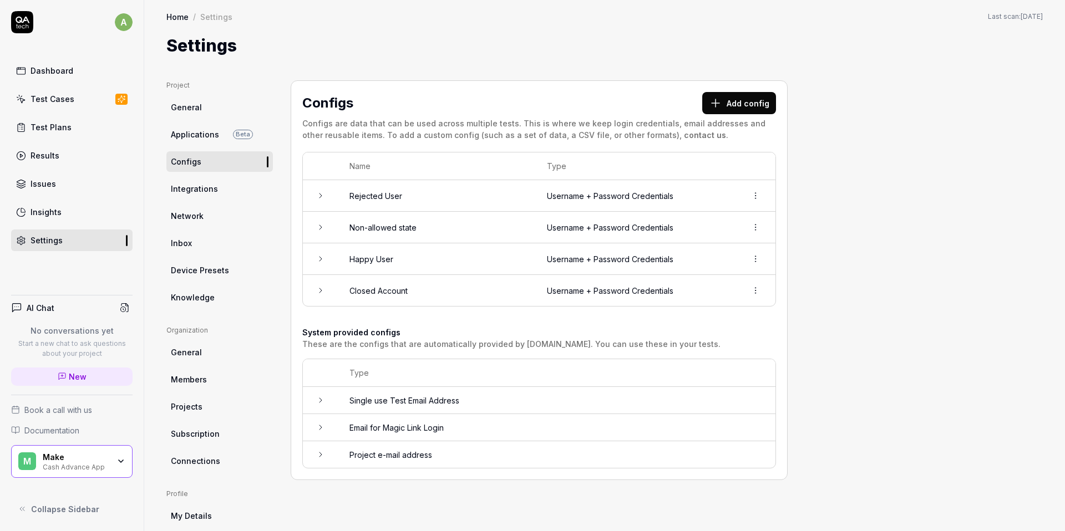
click at [725, 107] on button "Add config" at bounding box center [739, 103] width 74 height 22
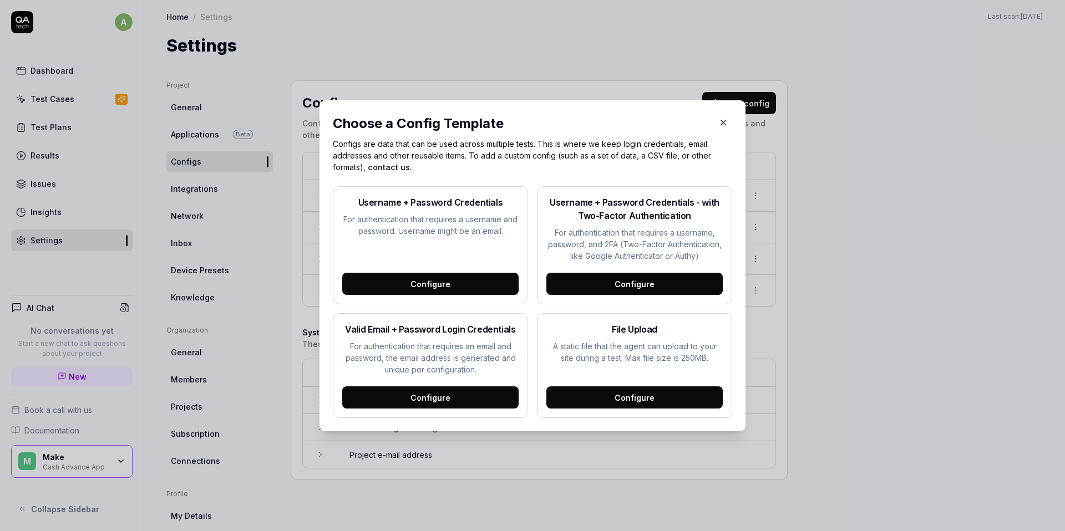
click at [442, 285] on div "Configure" at bounding box center [430, 284] width 176 height 22
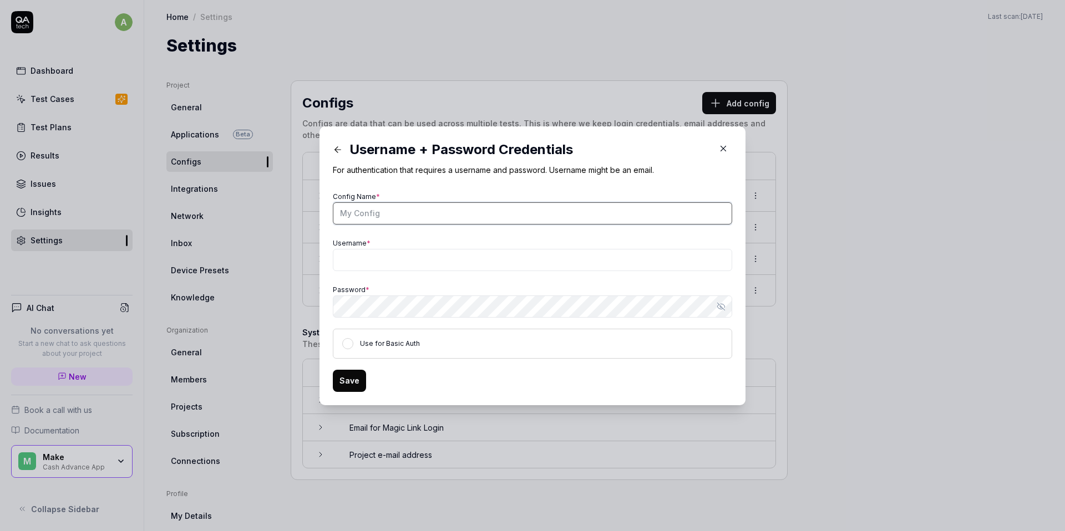
click at [398, 216] on input "Config Name *" at bounding box center [532, 213] width 399 height 22
type input "Delivery Failed (express)"
click at [717, 305] on icon "button" at bounding box center [721, 306] width 9 height 9
click at [720, 306] on circle "button" at bounding box center [721, 307] width 2 height 2
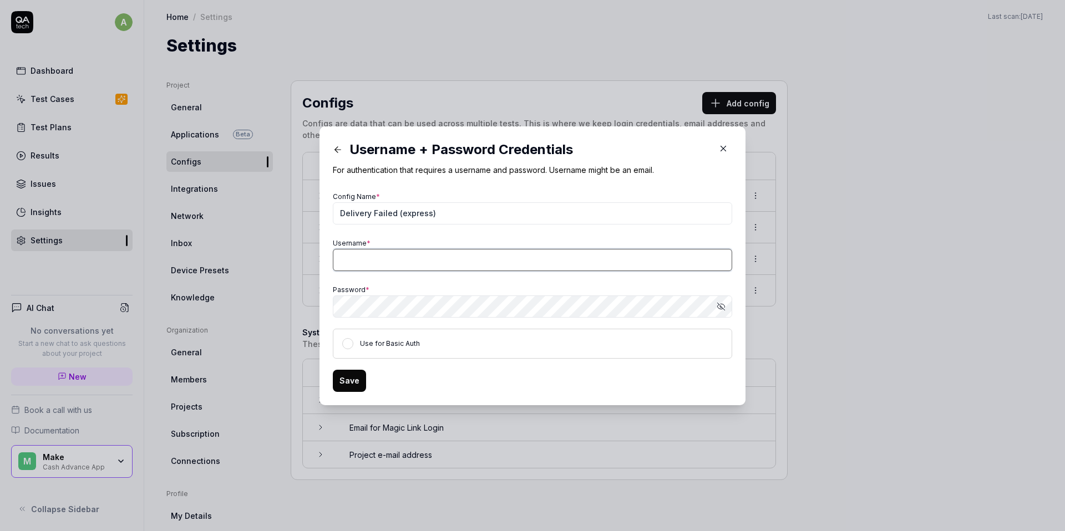
click at [554, 252] on input "Username *" at bounding box center [532, 260] width 399 height 22
click at [435, 255] on input "[PERSON_NAME][EMAIL_ADDRESS][PERSON_NAME][DOMAIN_NAME]" at bounding box center [532, 260] width 399 height 22
click at [431, 257] on input "[PERSON_NAME][EMAIL_ADDRESS][PERSON_NAME][DOMAIN_NAME]" at bounding box center [532, 260] width 399 height 22
type input "[PERSON_NAME][EMAIL_ADDRESS][PERSON_NAME][DOMAIN_NAME]"
click at [456, 377] on div "Save" at bounding box center [532, 381] width 399 height 22
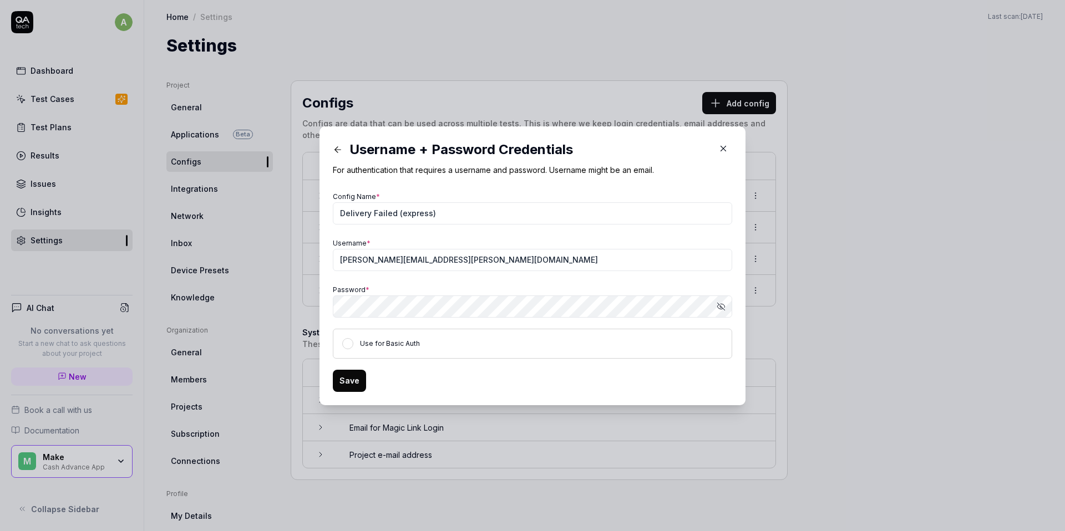
click at [346, 379] on button "Save" at bounding box center [349, 381] width 33 height 22
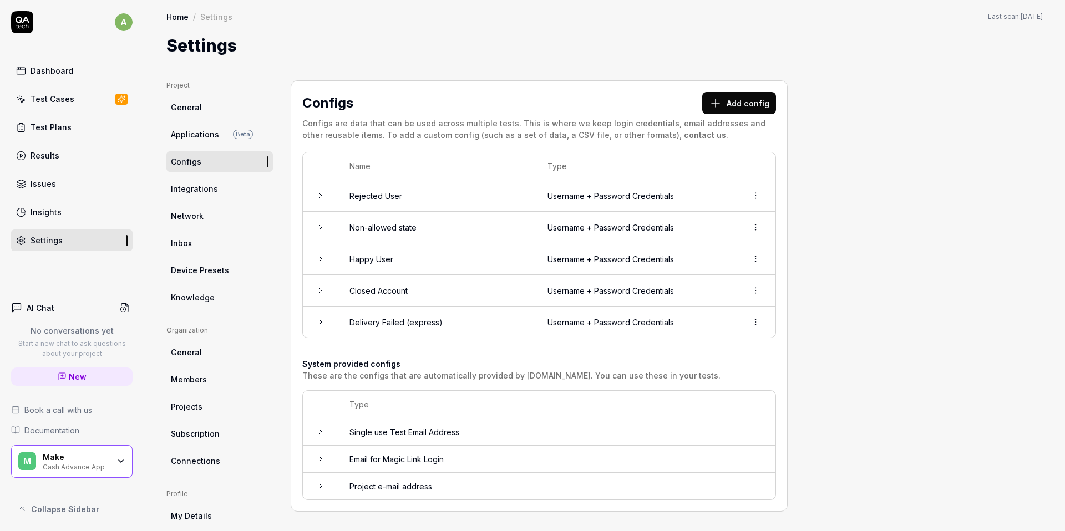
click at [729, 101] on button "Add config" at bounding box center [739, 103] width 74 height 22
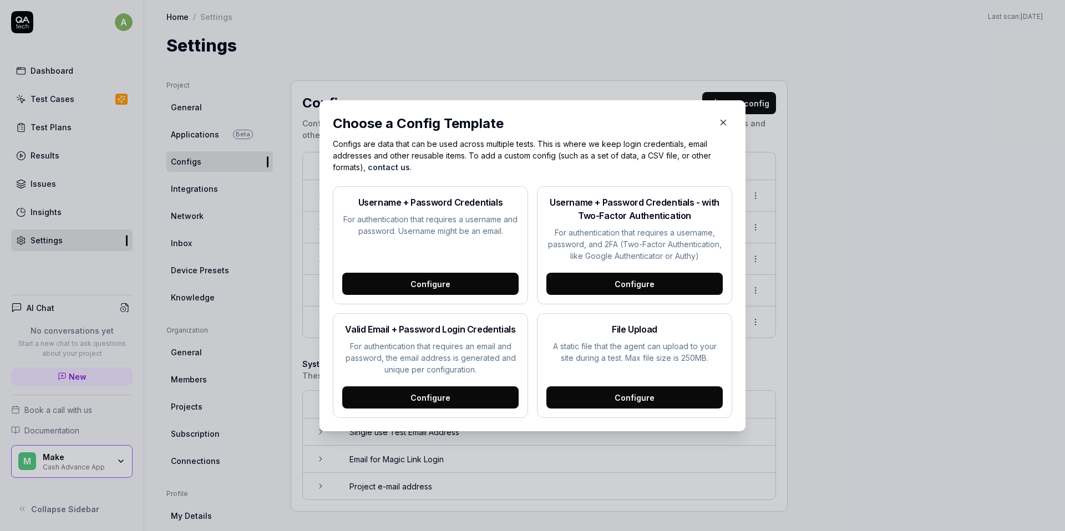
click at [470, 281] on div "Configure" at bounding box center [430, 284] width 176 height 22
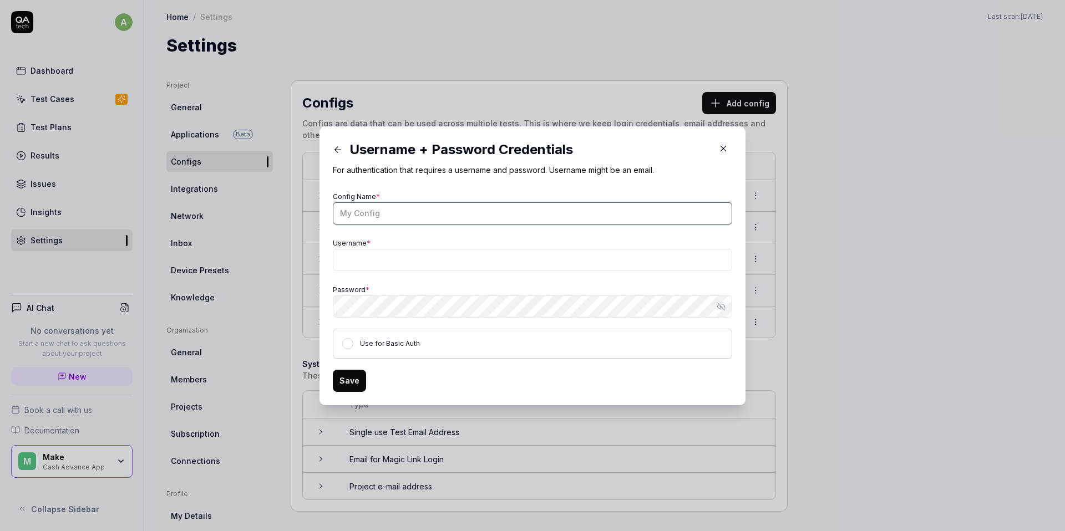
click at [424, 215] on input "Config Name *" at bounding box center [532, 213] width 399 height 22
type input "Delivery Failed (Standard)"
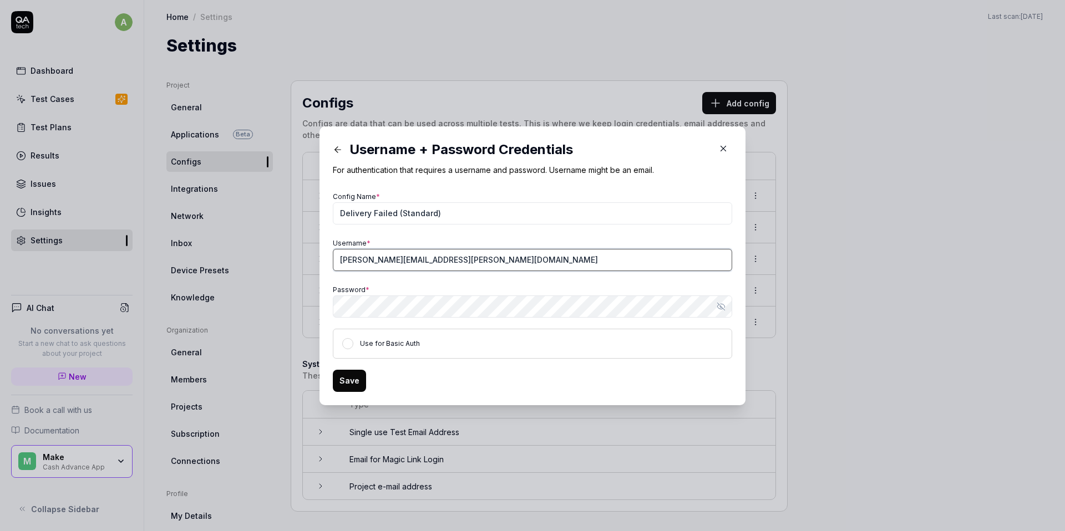
type input "[PERSON_NAME][EMAIL_ADDRESS][PERSON_NAME][DOMAIN_NAME]"
click at [452, 395] on div "Username + Password Credentials For authentication that requires a username and…" at bounding box center [532, 265] width 426 height 279
click at [346, 382] on button "Save" at bounding box center [349, 381] width 33 height 22
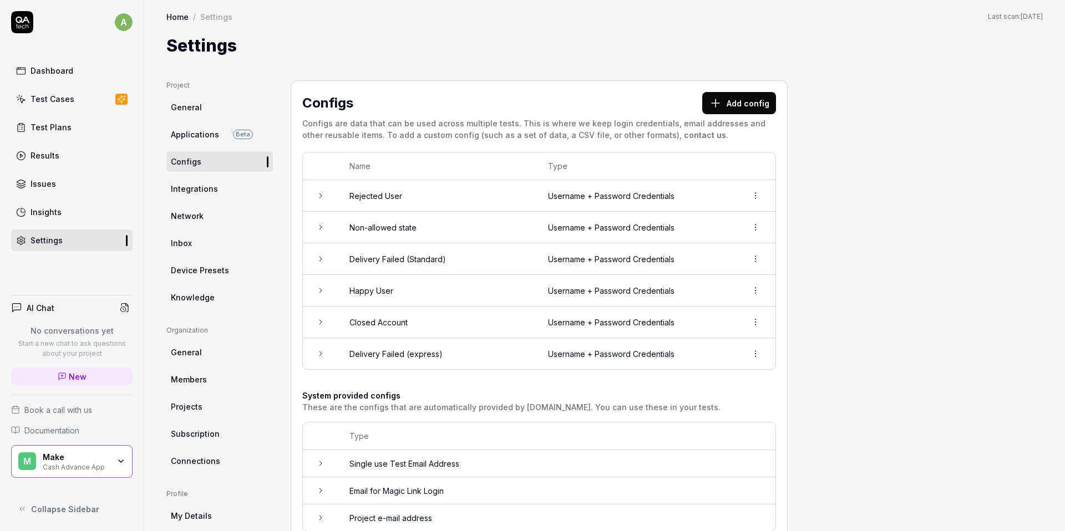
click at [323, 232] on td at bounding box center [320, 228] width 35 height 32
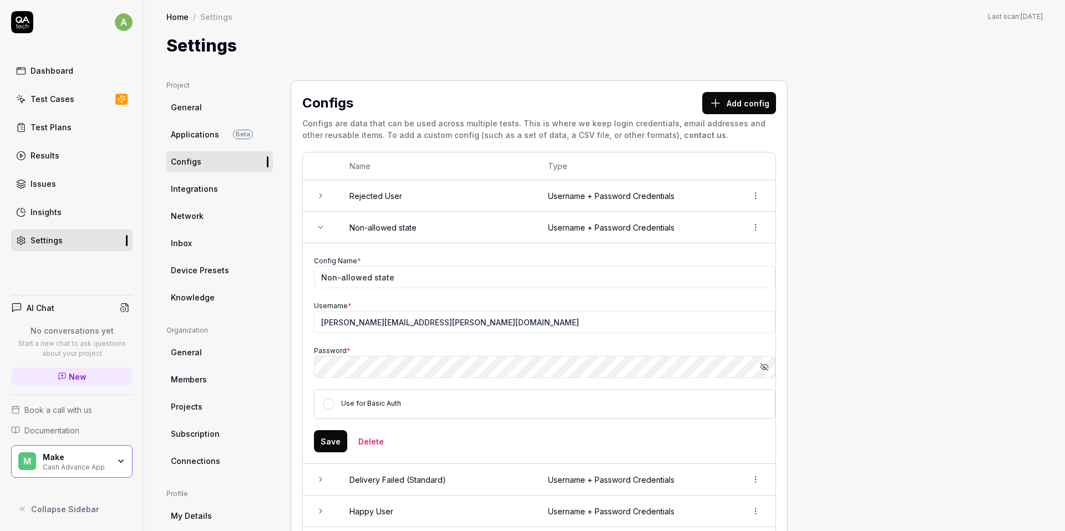
click at [322, 230] on icon at bounding box center [320, 227] width 9 height 9
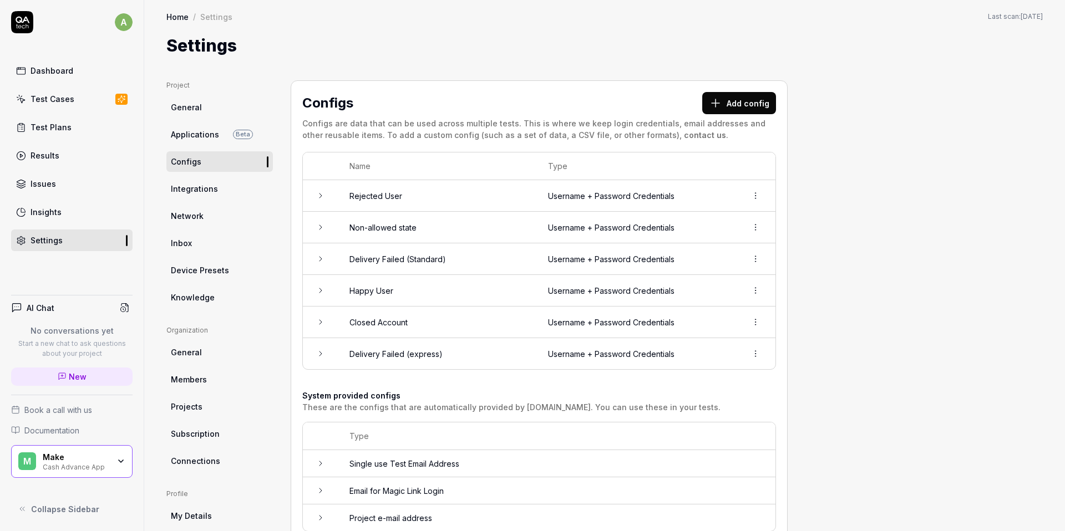
click at [319, 263] on td at bounding box center [320, 259] width 35 height 32
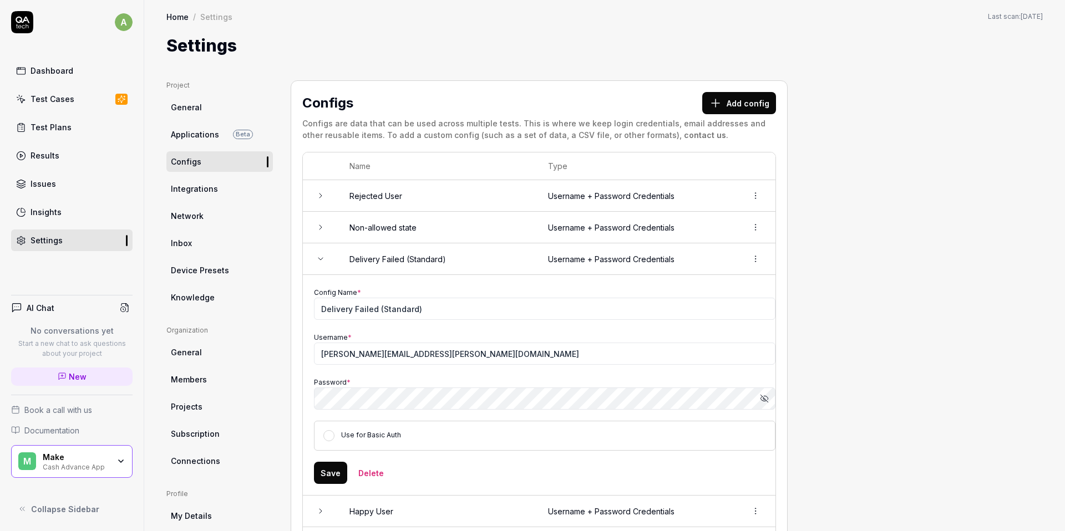
click at [319, 263] on td at bounding box center [320, 259] width 35 height 32
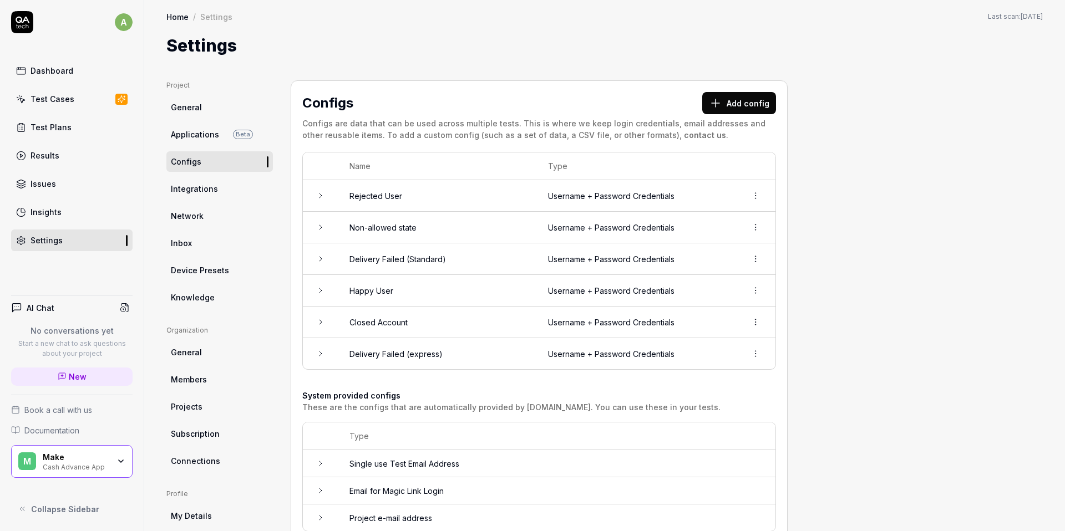
click at [741, 101] on button "Add config" at bounding box center [739, 103] width 74 height 22
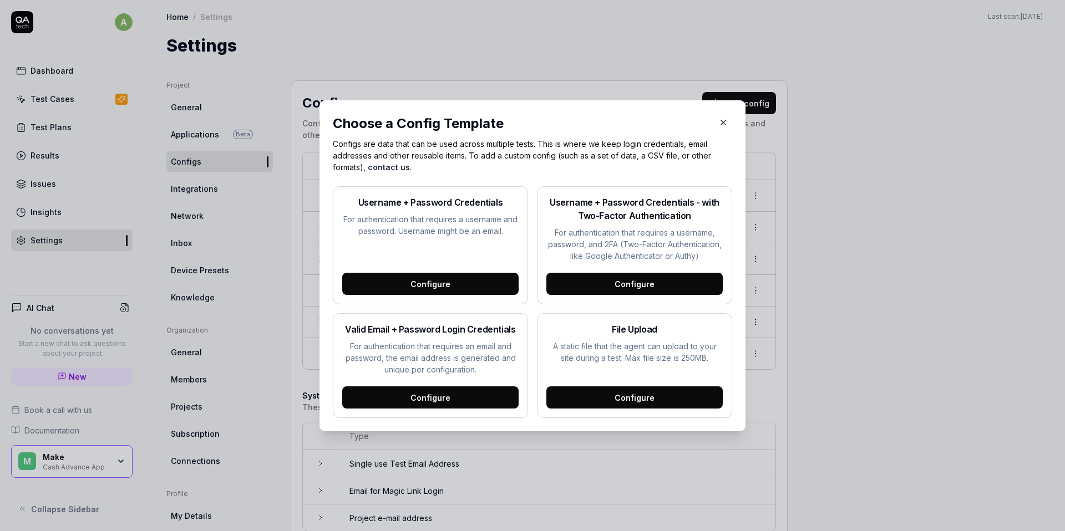
click at [403, 286] on div "Configure" at bounding box center [430, 284] width 176 height 22
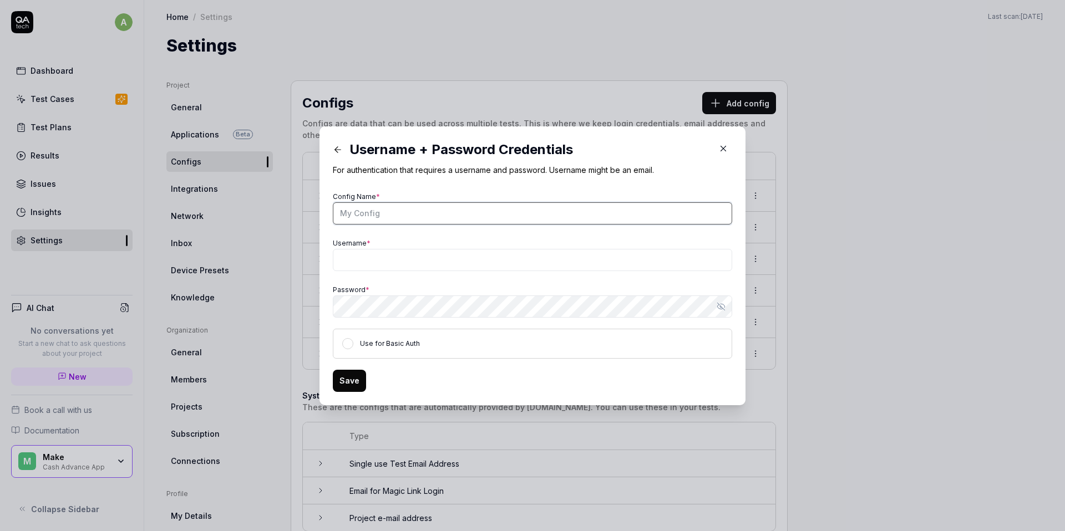
click at [469, 214] on input "Config Name *" at bounding box center [532, 213] width 399 height 22
type input "Payback Failed"
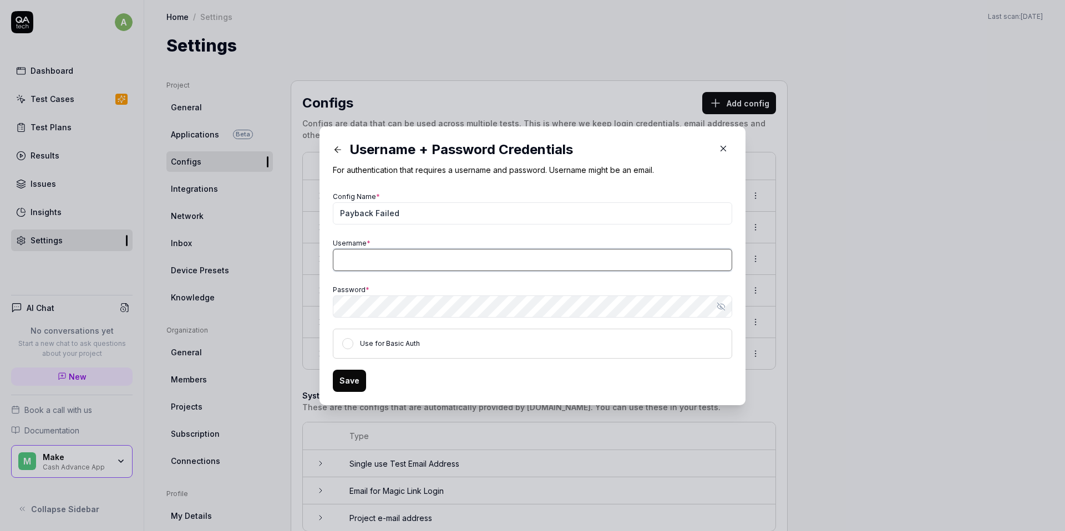
paste input "xnj_kve3rdu1HXV1xfj!mNdP"
type input "xnj_kve3rdu1HXV1xfj!mNdP"
click at [523, 262] on input "Username *" at bounding box center [532, 260] width 399 height 22
type input "[PERSON_NAME][EMAIL_ADDRESS][PERSON_NAME][DOMAIN_NAME]"
click at [603, 277] on div "Config Name * Payback Failed Username * [PERSON_NAME][EMAIL_ADDRESS][PERSON_NAM…" at bounding box center [532, 274] width 399 height 170
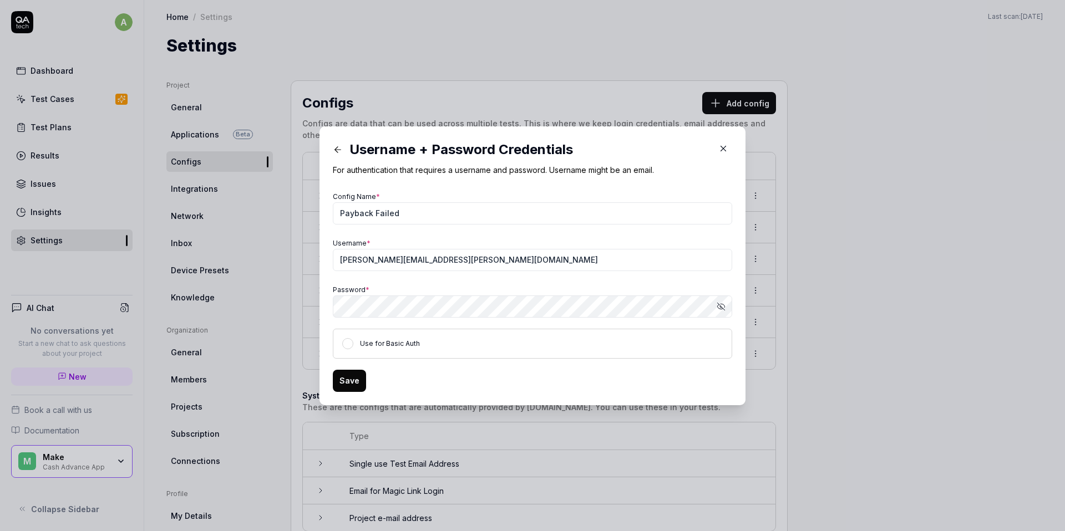
click at [358, 379] on button "Save" at bounding box center [349, 381] width 33 height 22
